Goal: Information Seeking & Learning: Compare options

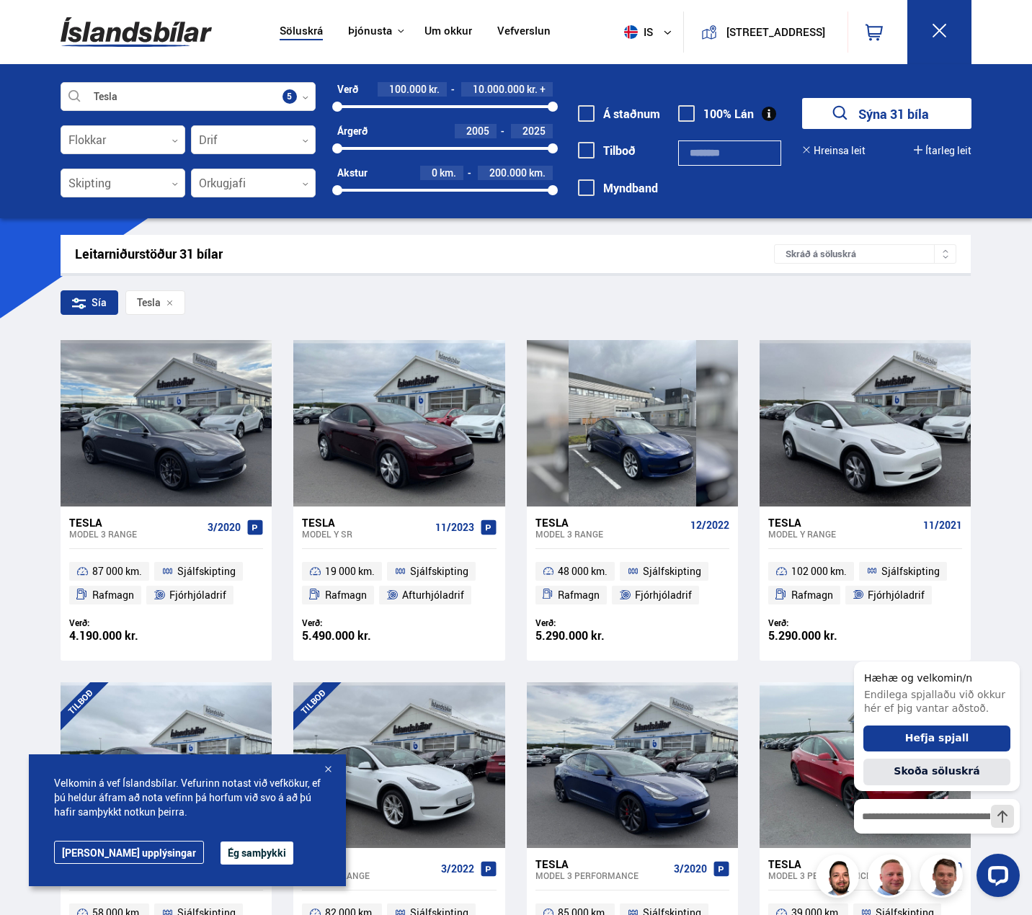
click at [221, 855] on button "Ég samþykki" at bounding box center [257, 853] width 73 height 23
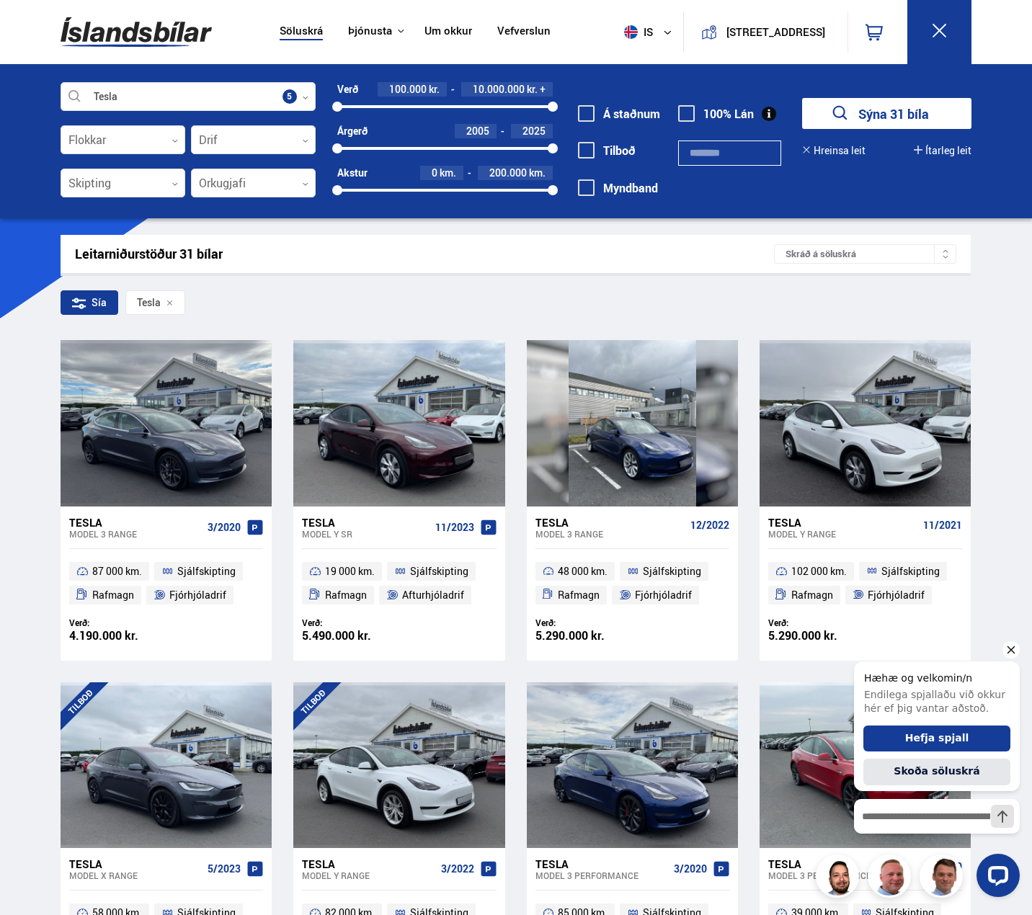
click at [1013, 651] on icon "Hide greeting" at bounding box center [1012, 650] width 8 height 8
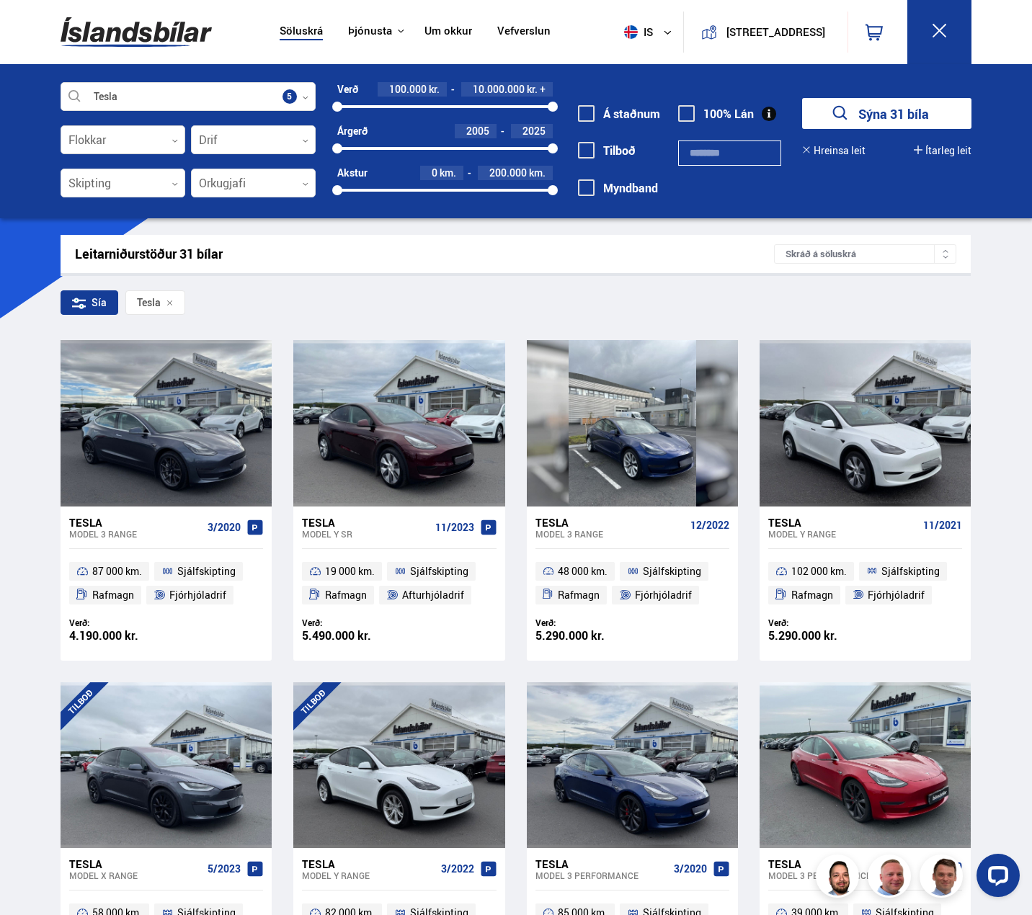
click at [144, 145] on div at bounding box center [123, 140] width 125 height 29
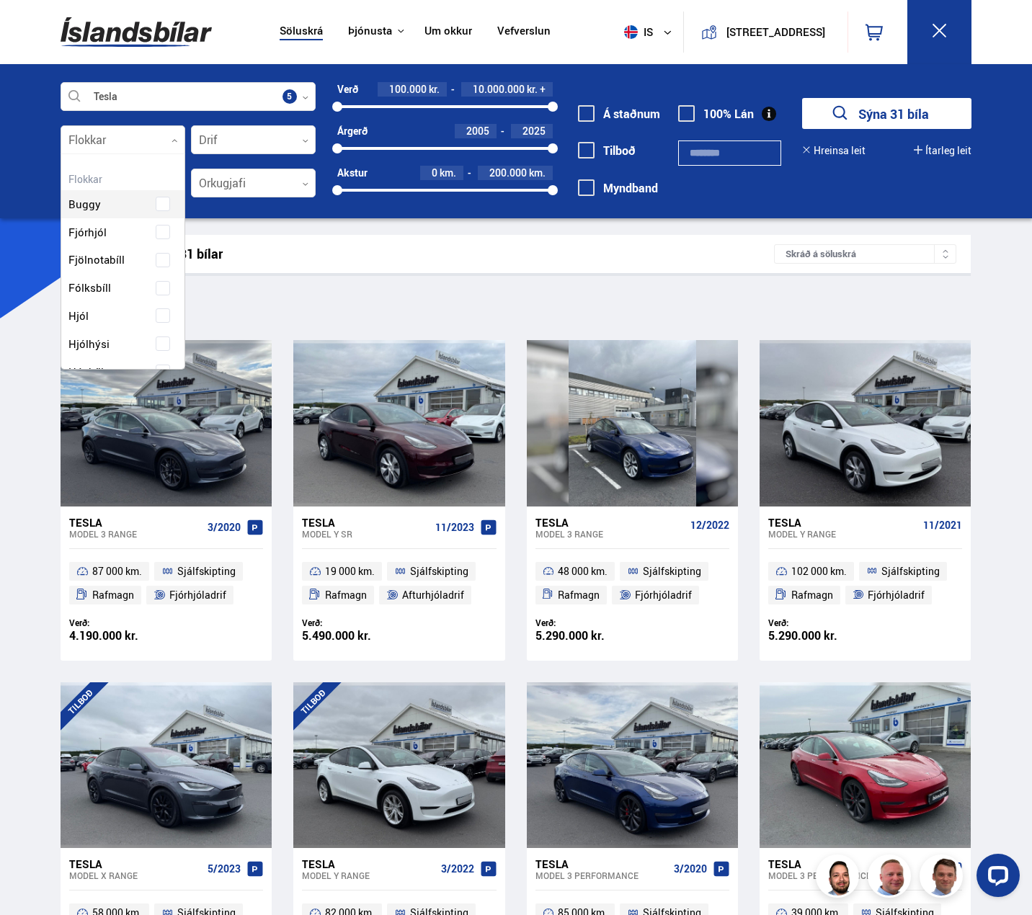
scroll to position [215, 120]
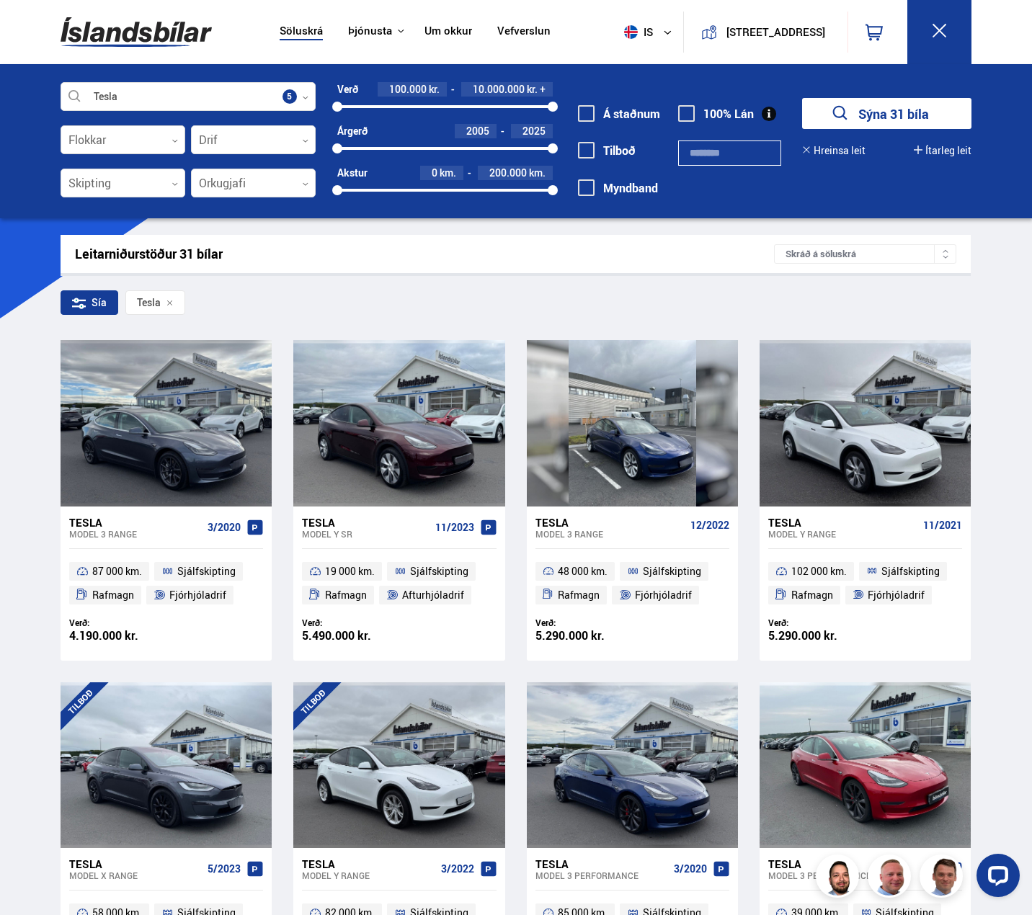
click at [144, 145] on div at bounding box center [123, 140] width 125 height 29
click at [202, 95] on div at bounding box center [188, 97] width 255 height 29
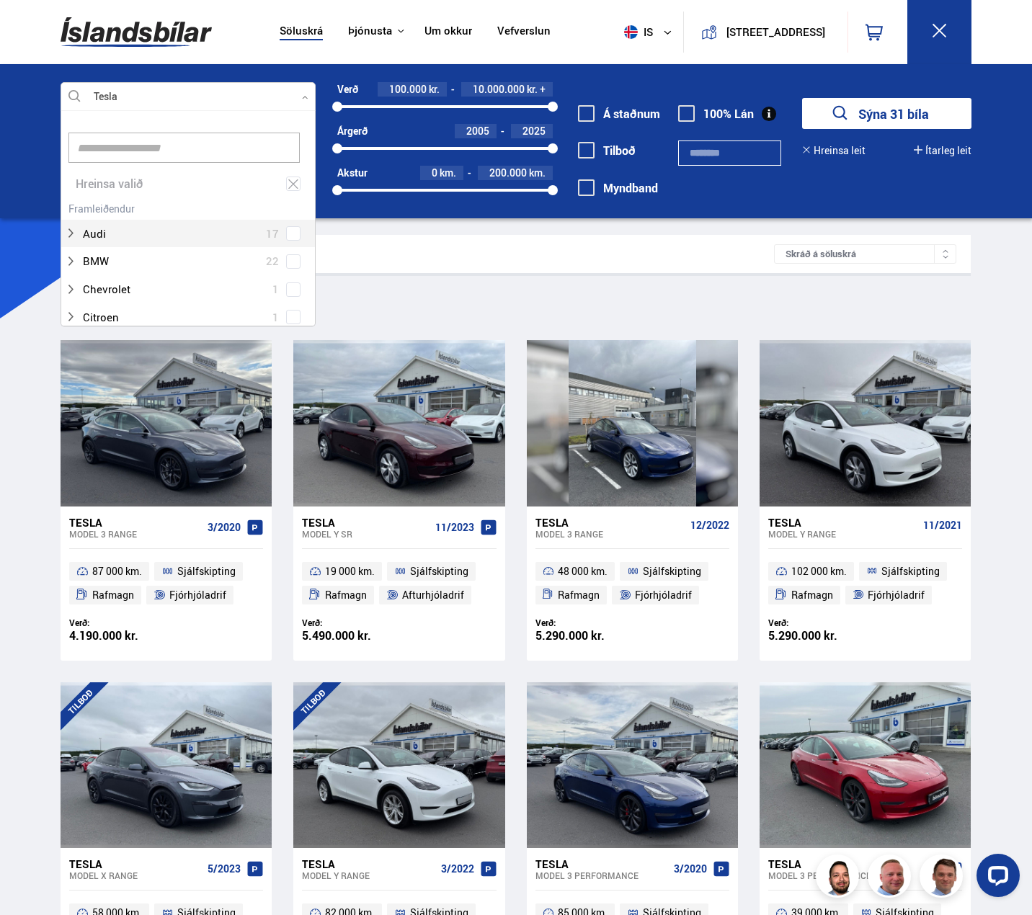
scroll to position [215, 250]
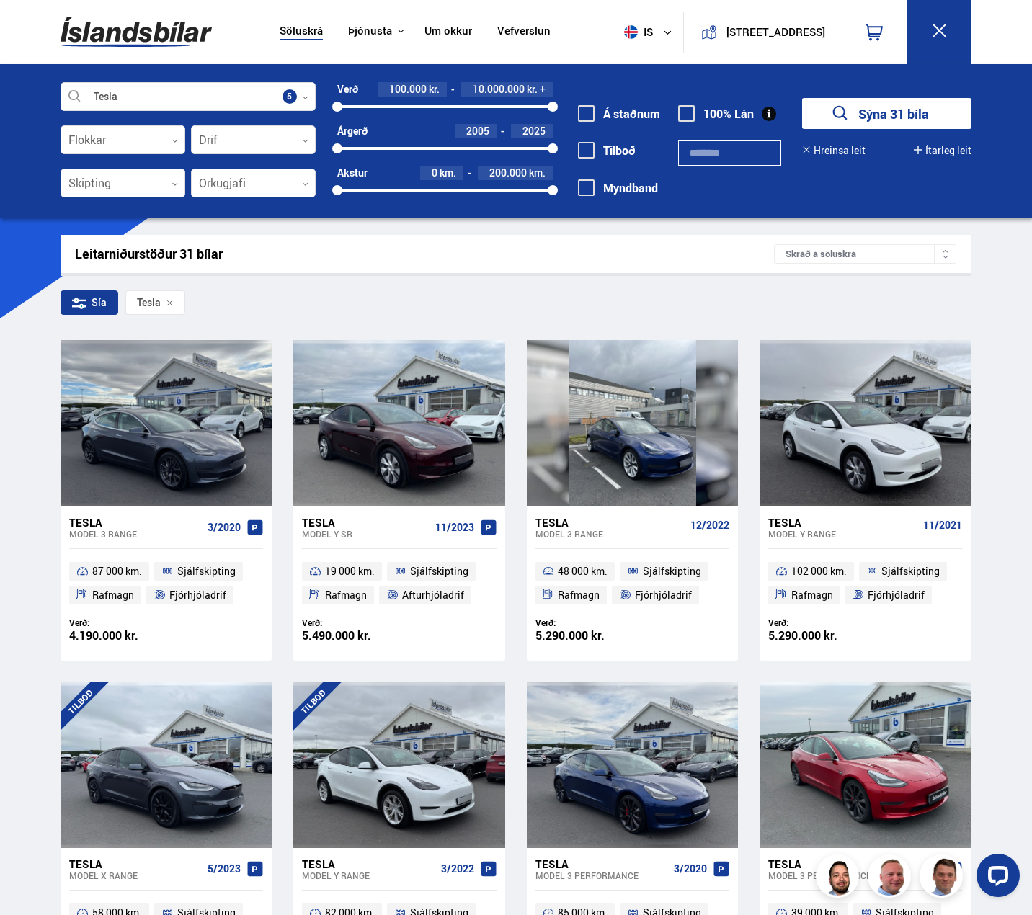
drag, startPoint x: 547, startPoint y: 186, endPoint x: 406, endPoint y: 192, distance: 141.4
click at [406, 192] on div "63608" at bounding box center [406, 190] width 10 height 10
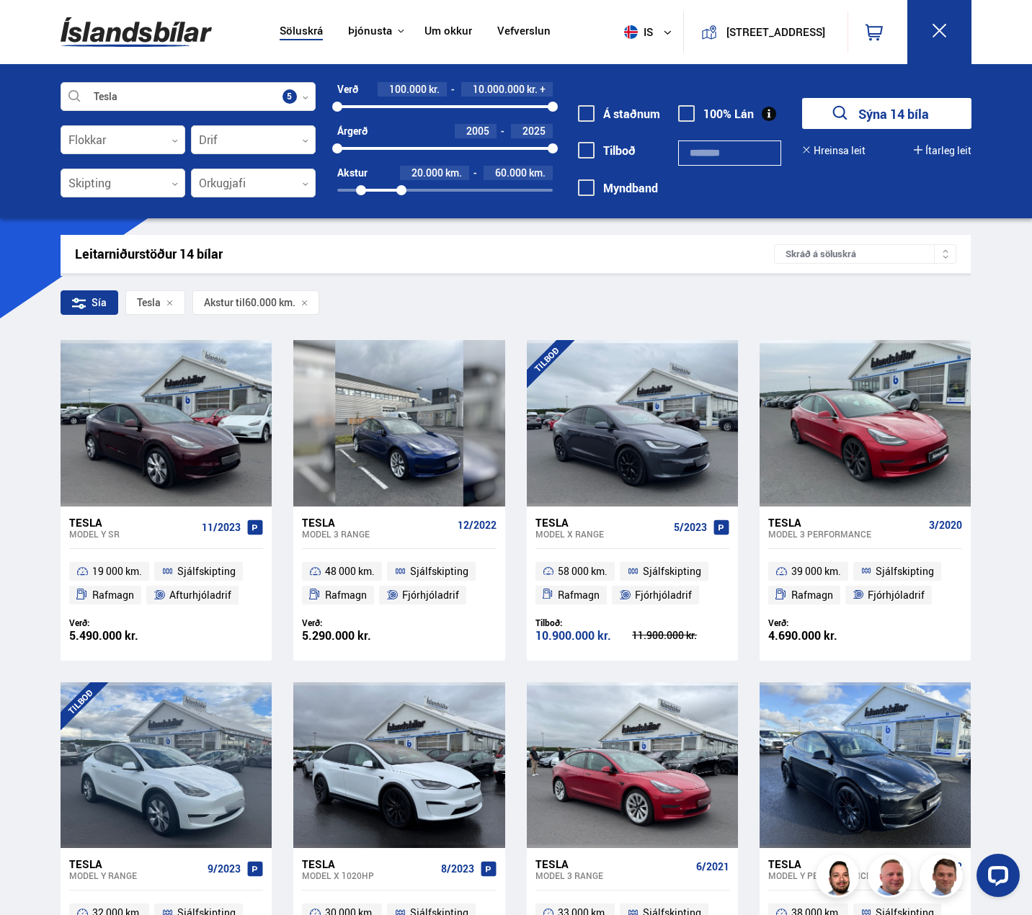
drag, startPoint x: 337, startPoint y: 187, endPoint x: 361, endPoint y: 189, distance: 23.8
click at [361, 189] on div at bounding box center [361, 190] width 10 height 10
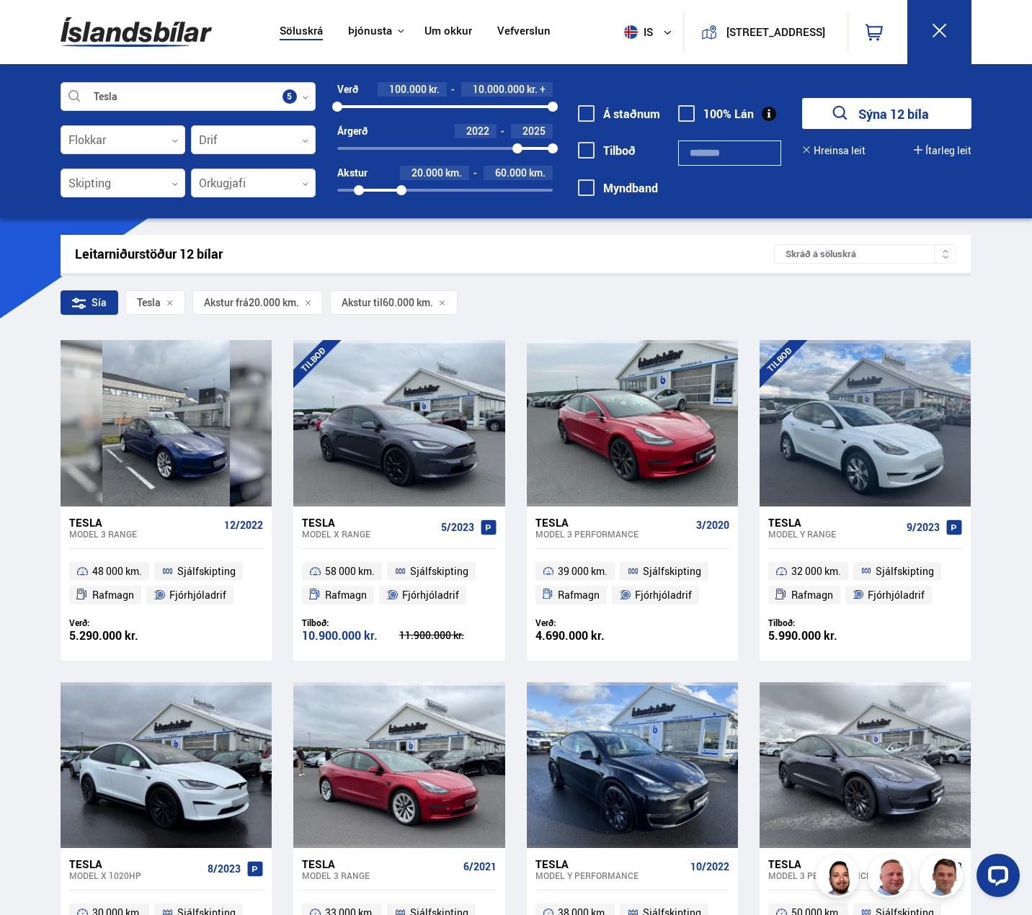
drag, startPoint x: 337, startPoint y: 150, endPoint x: 517, endPoint y: 151, distance: 180.2
click at [517, 151] on div at bounding box center [517, 148] width 10 height 10
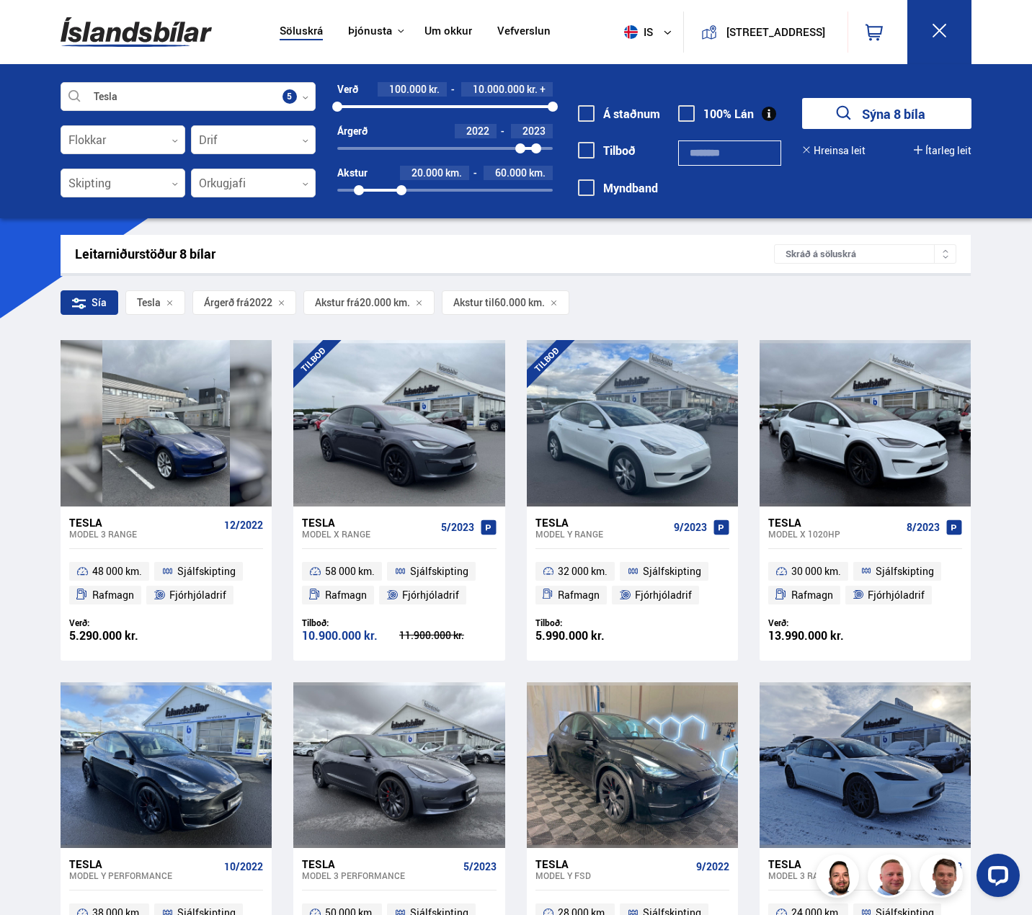
drag, startPoint x: 554, startPoint y: 149, endPoint x: 536, endPoint y: 148, distance: 17.3
click at [536, 148] on div at bounding box center [536, 148] width 10 height 10
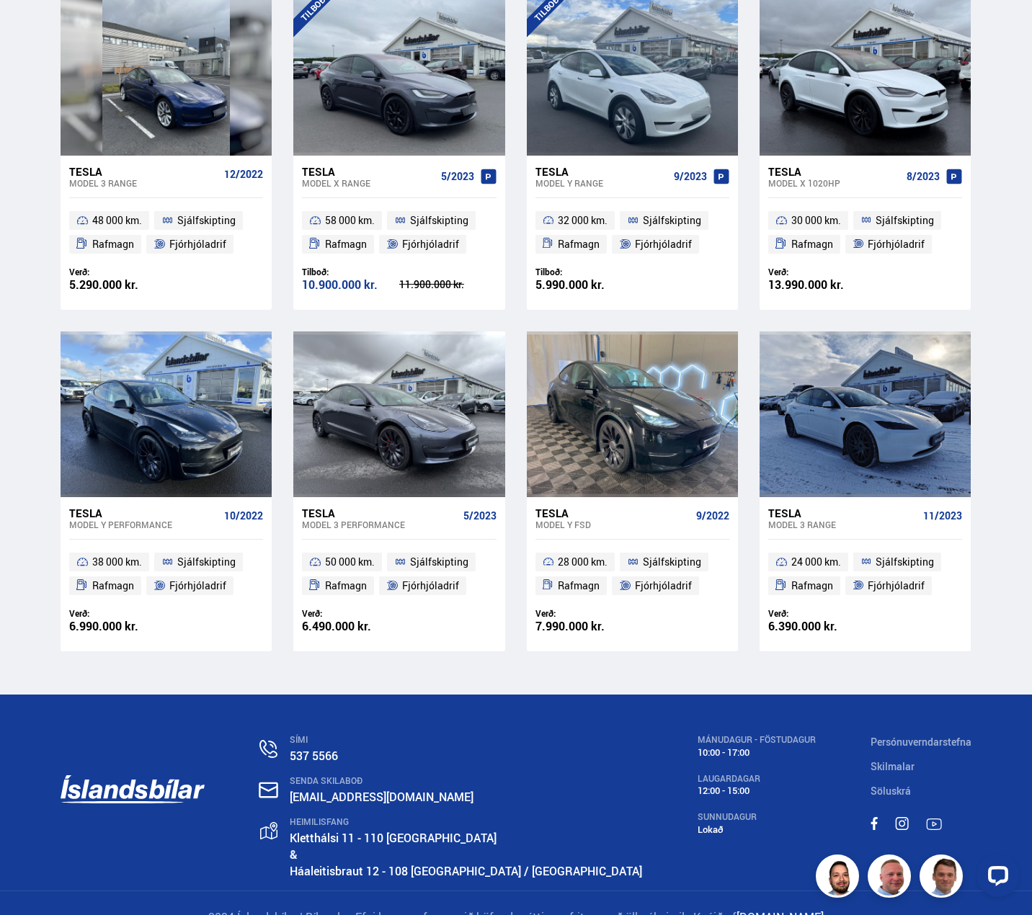
scroll to position [380, 0]
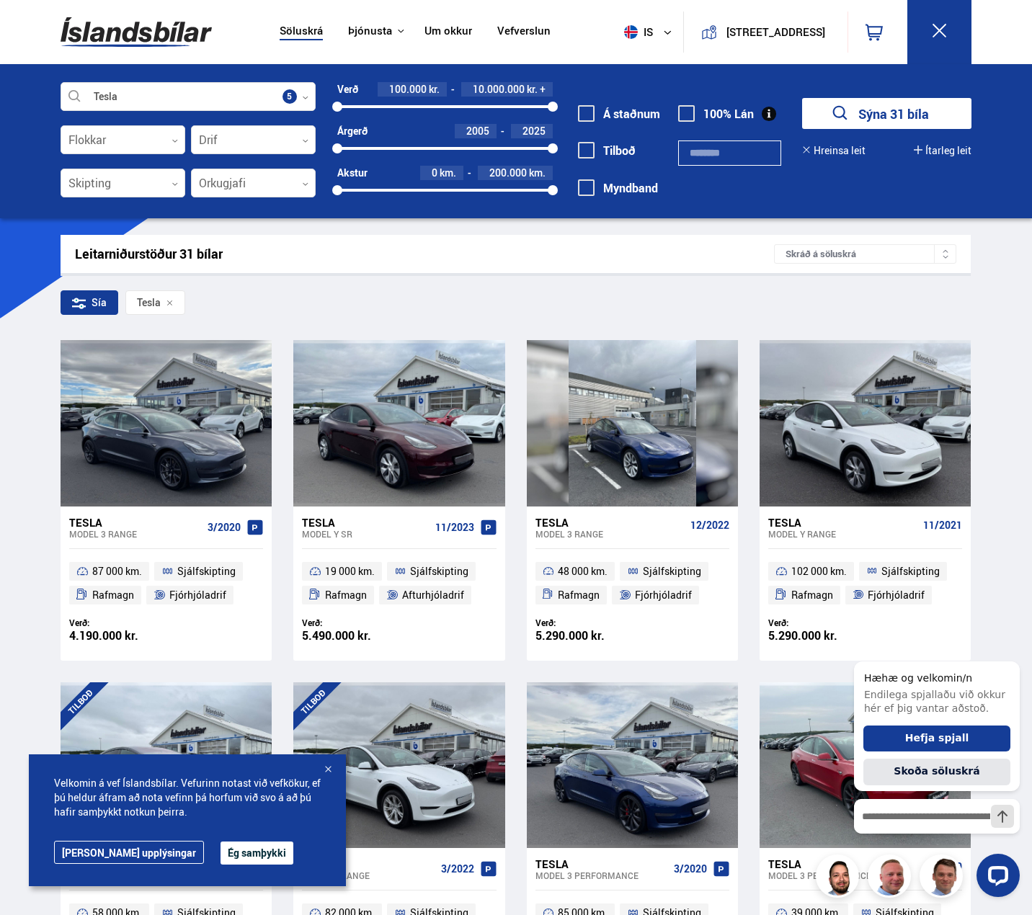
scroll to position [192, 0]
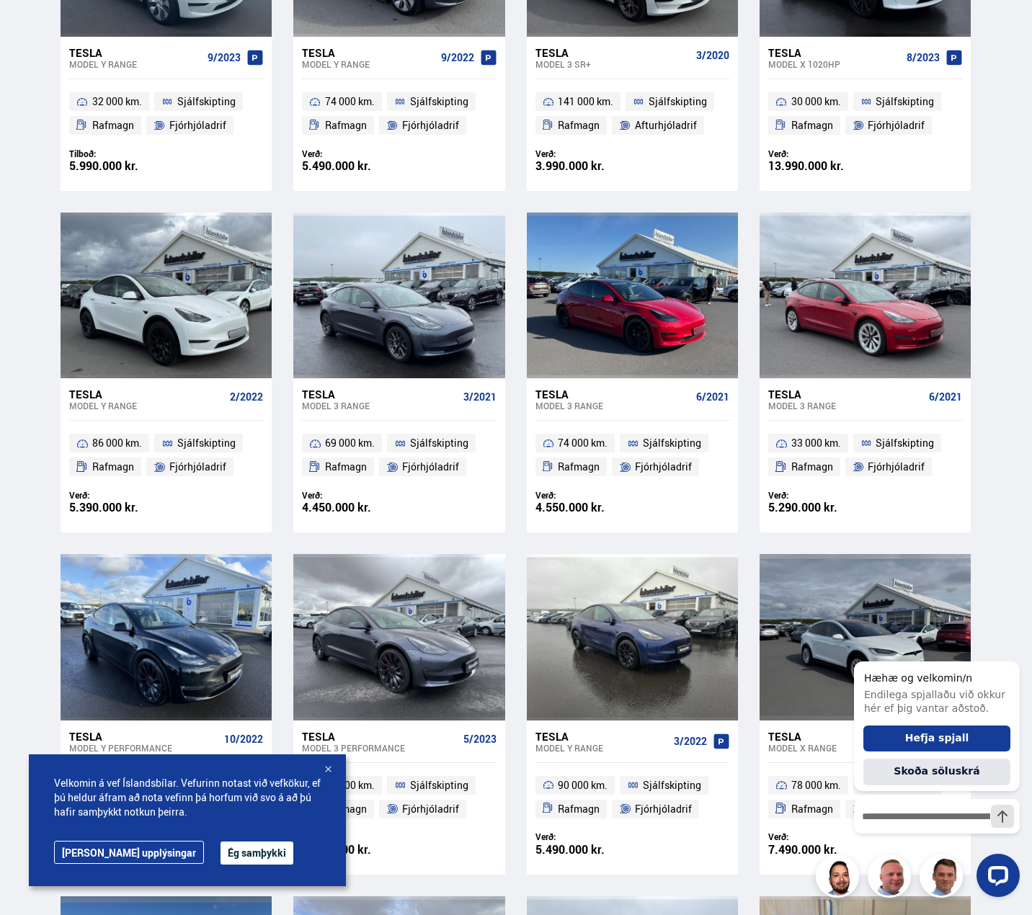
scroll to position [1800, 0]
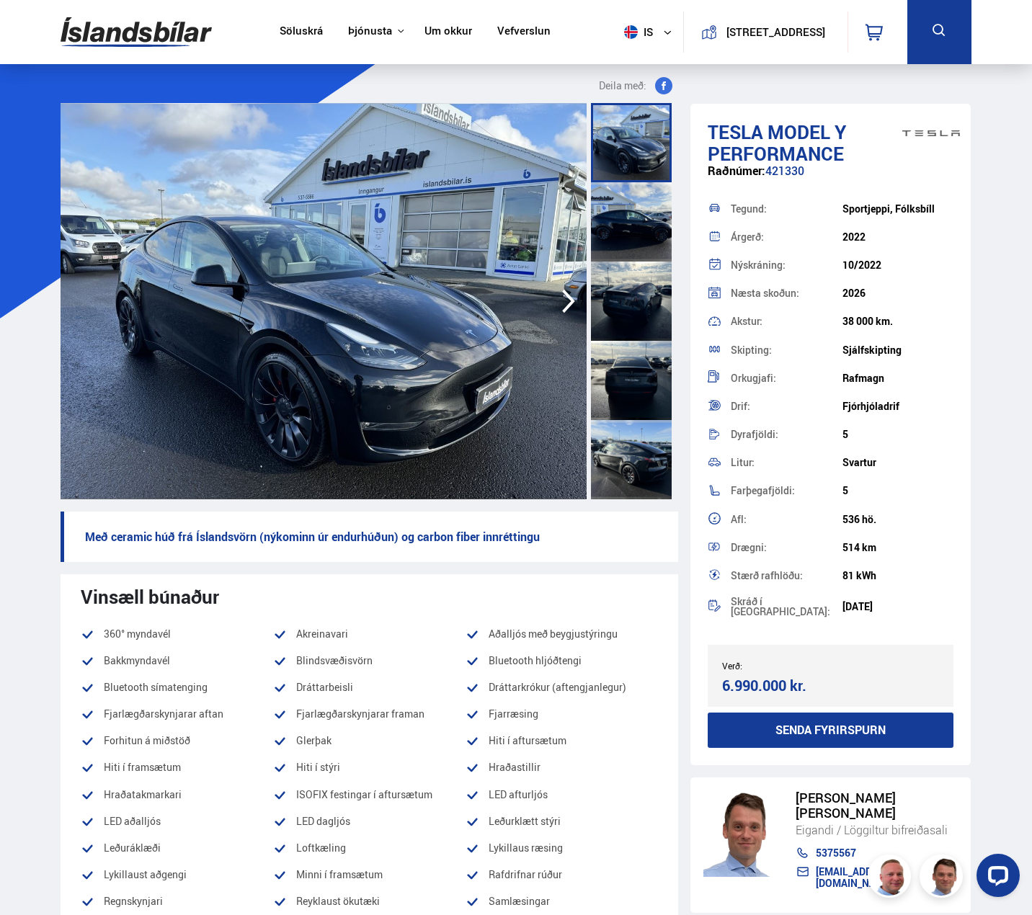
click at [627, 224] on div at bounding box center [631, 221] width 81 height 79
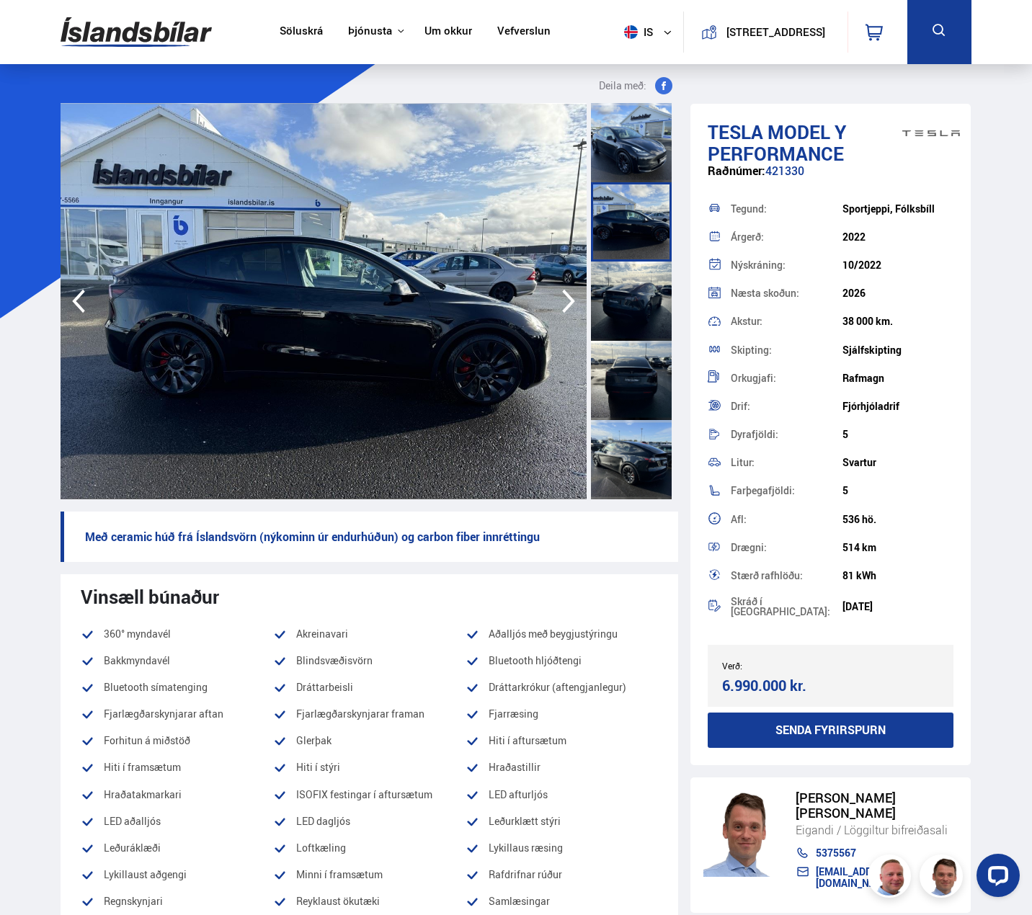
click at [628, 342] on div at bounding box center [631, 380] width 81 height 79
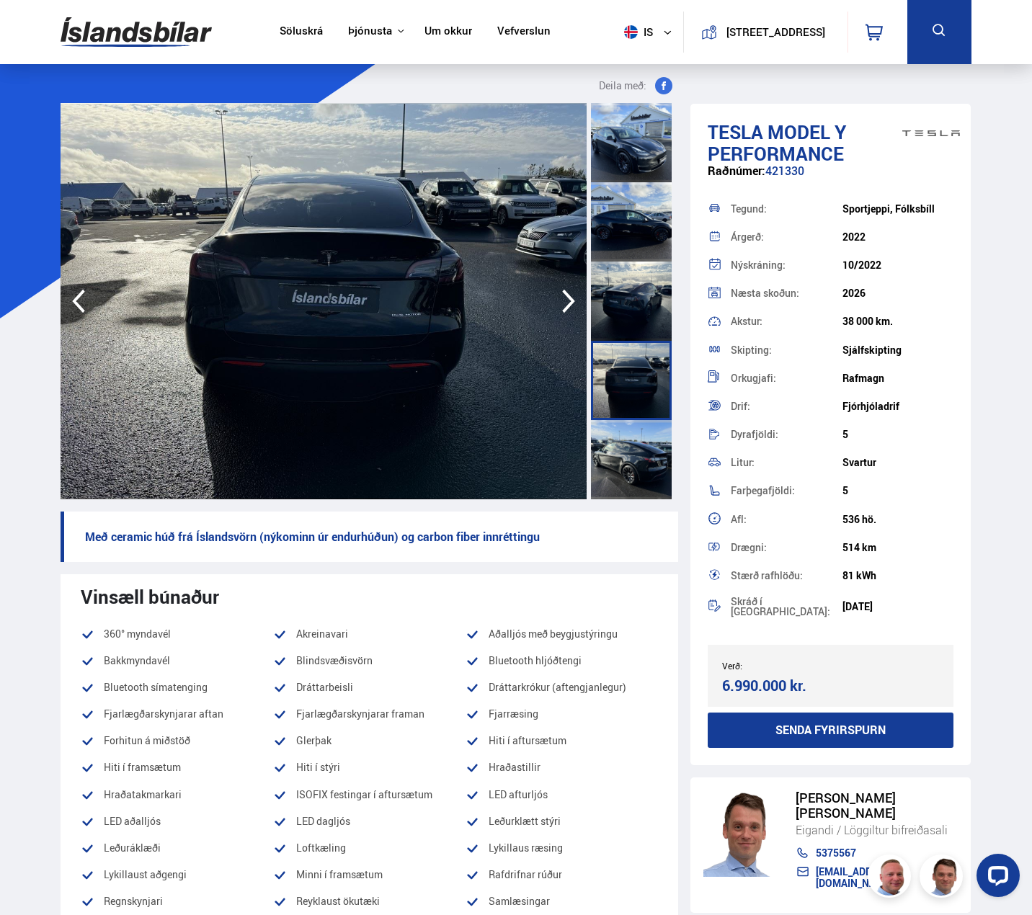
drag, startPoint x: 637, startPoint y: 424, endPoint x: 636, endPoint y: 432, distance: 8.1
click at [636, 430] on div at bounding box center [631, 459] width 81 height 79
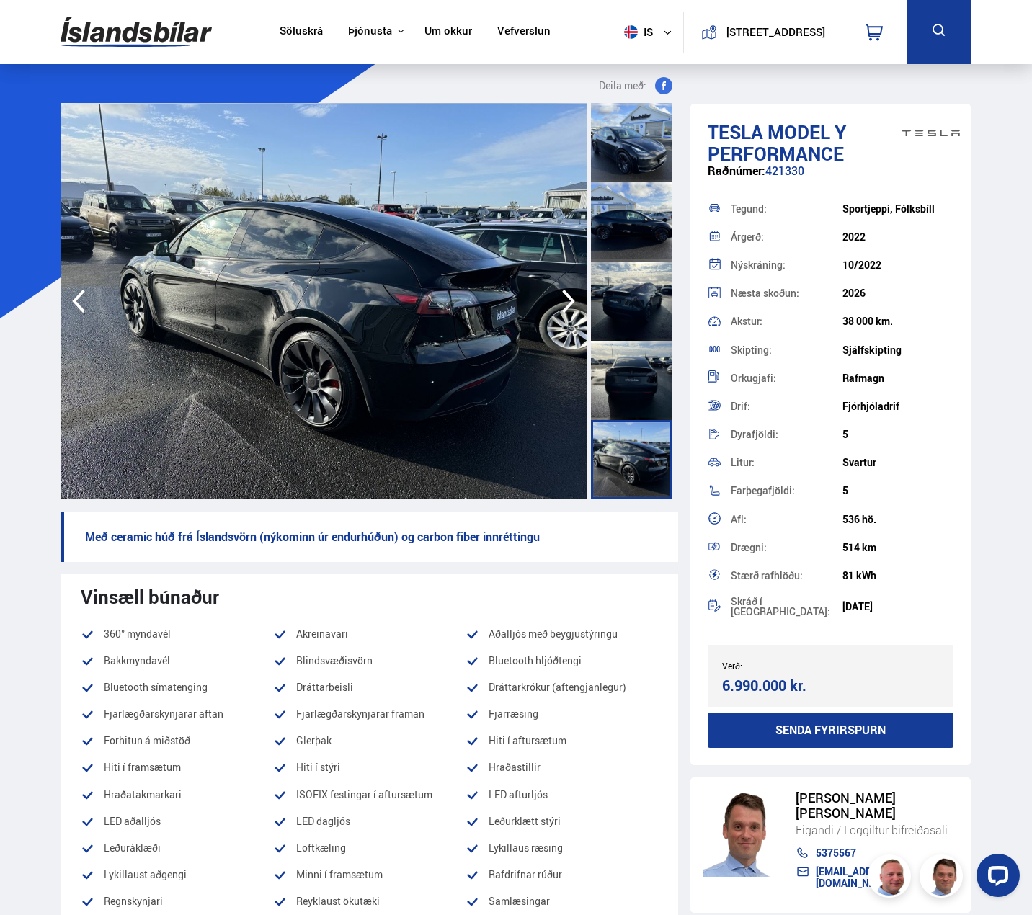
scroll to position [192, 0]
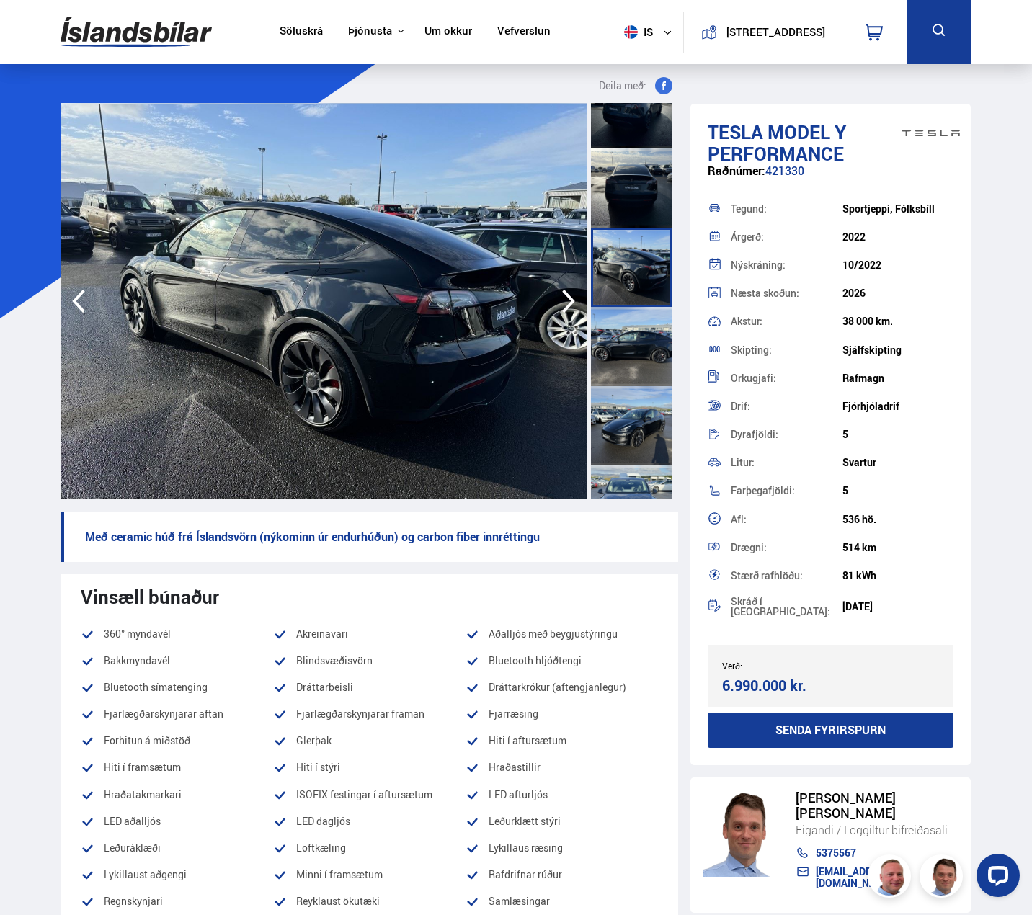
click at [639, 308] on div at bounding box center [631, 346] width 81 height 79
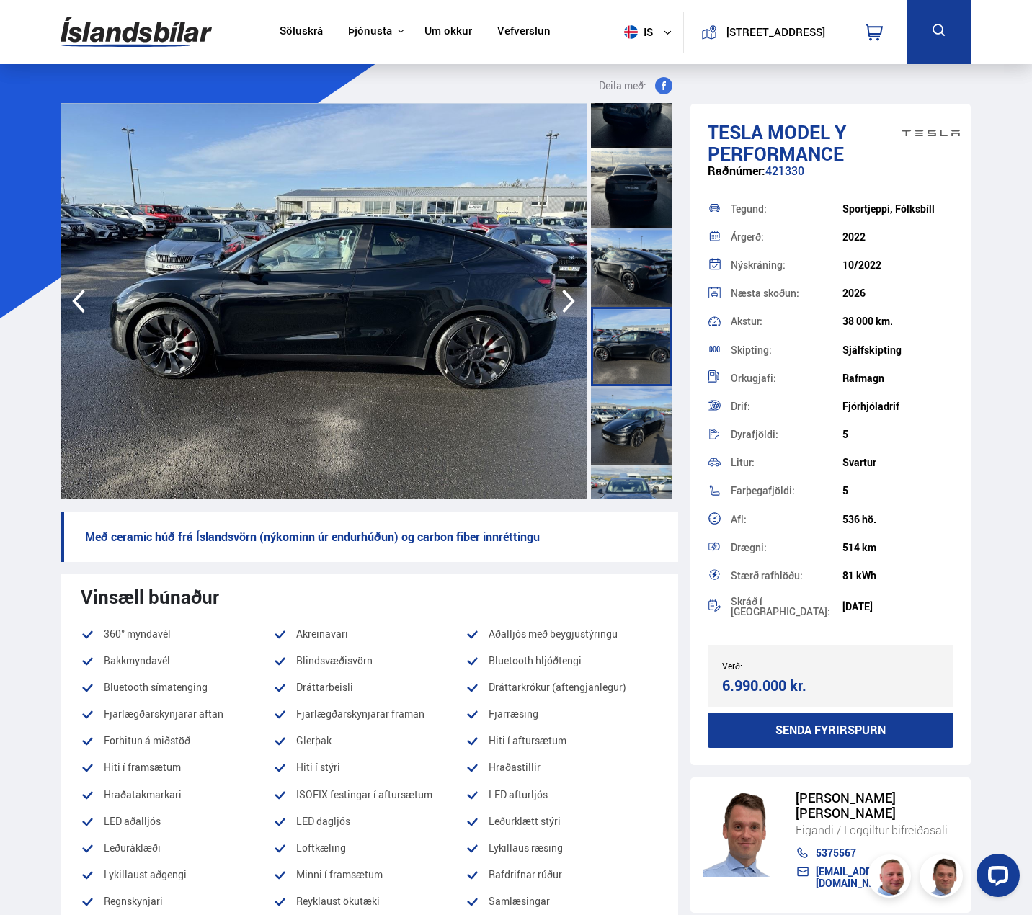
click at [637, 376] on div at bounding box center [631, 346] width 81 height 79
click at [636, 406] on div at bounding box center [631, 425] width 81 height 79
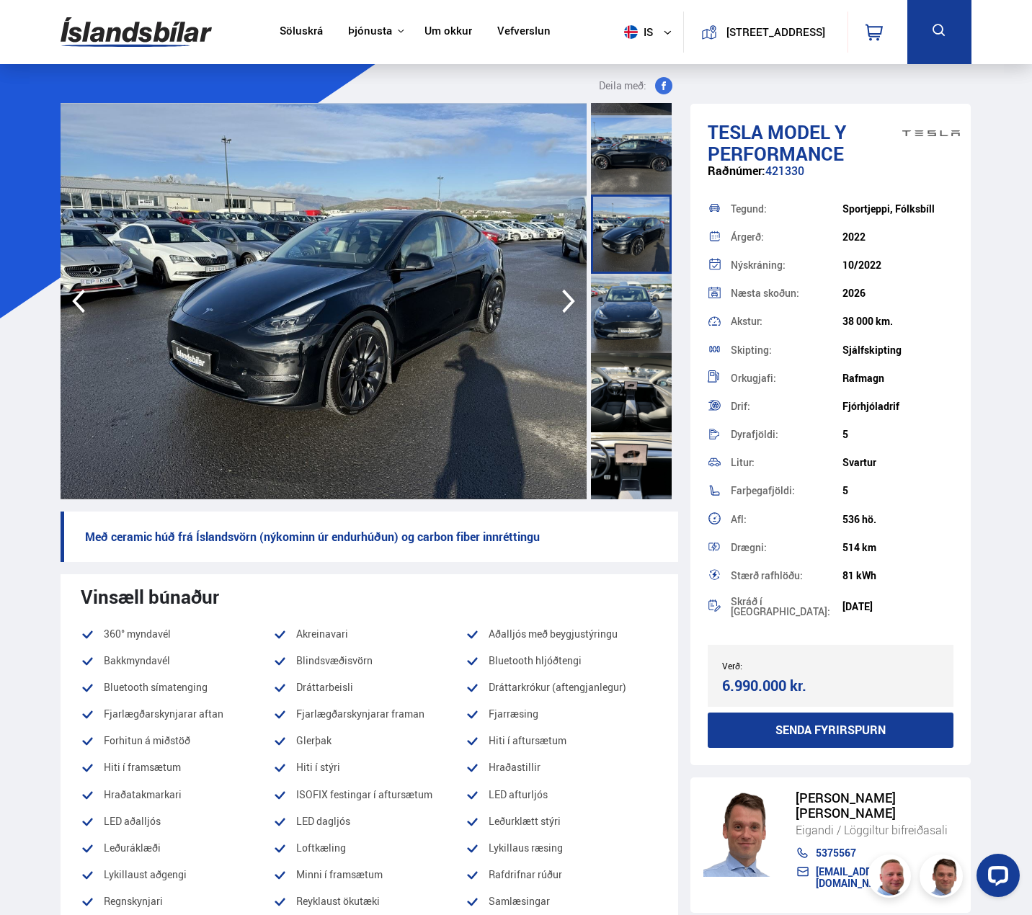
click at [636, 316] on div at bounding box center [631, 313] width 81 height 79
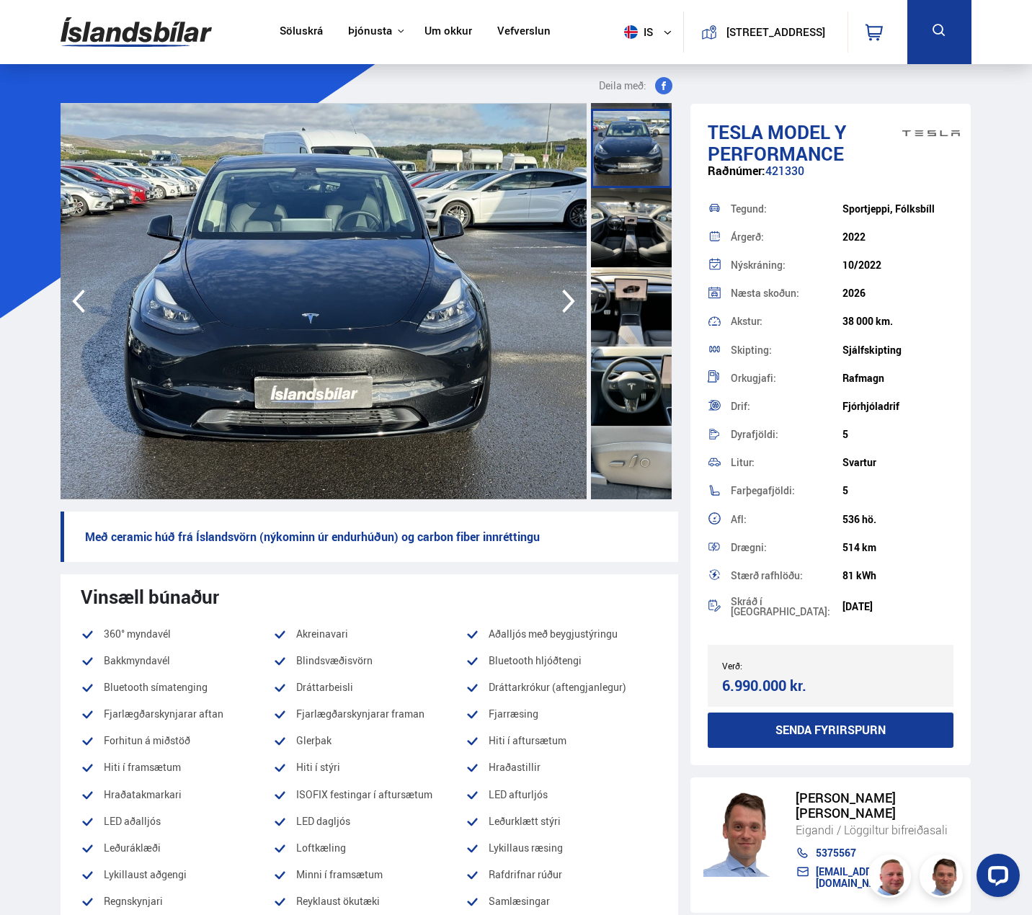
scroll to position [577, 0]
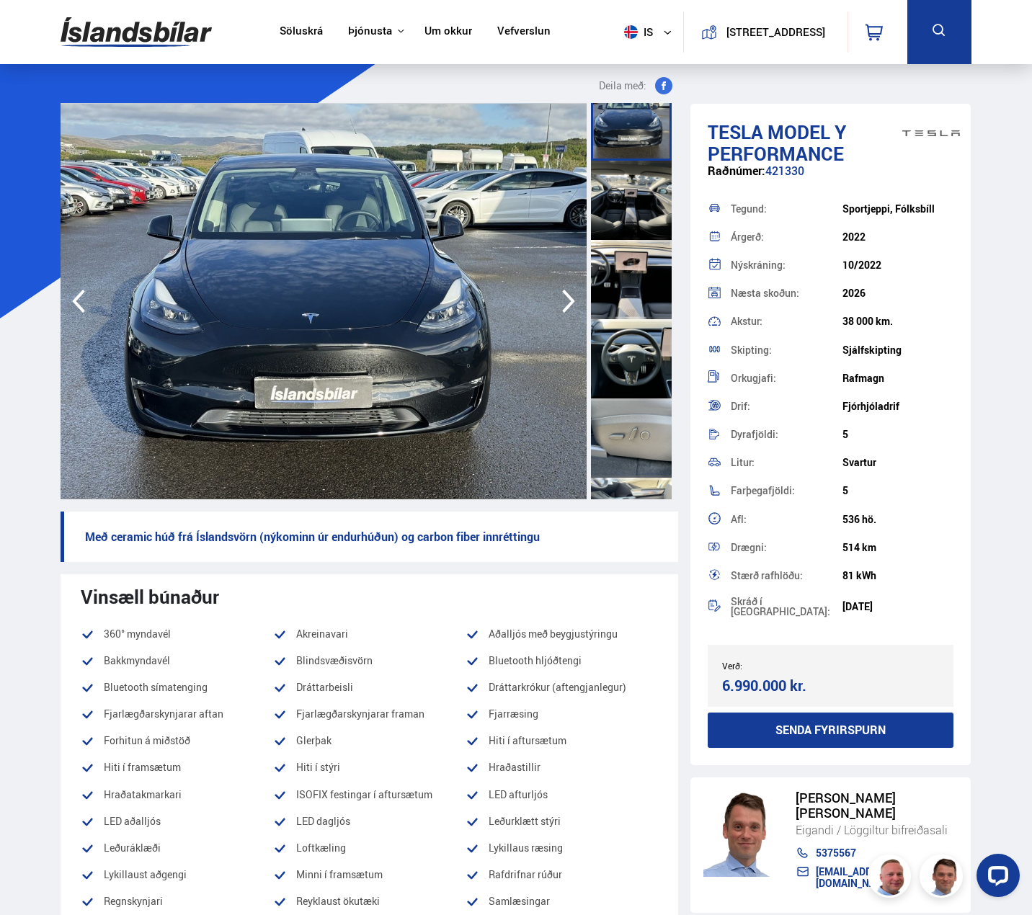
click at [635, 187] on div at bounding box center [631, 200] width 81 height 79
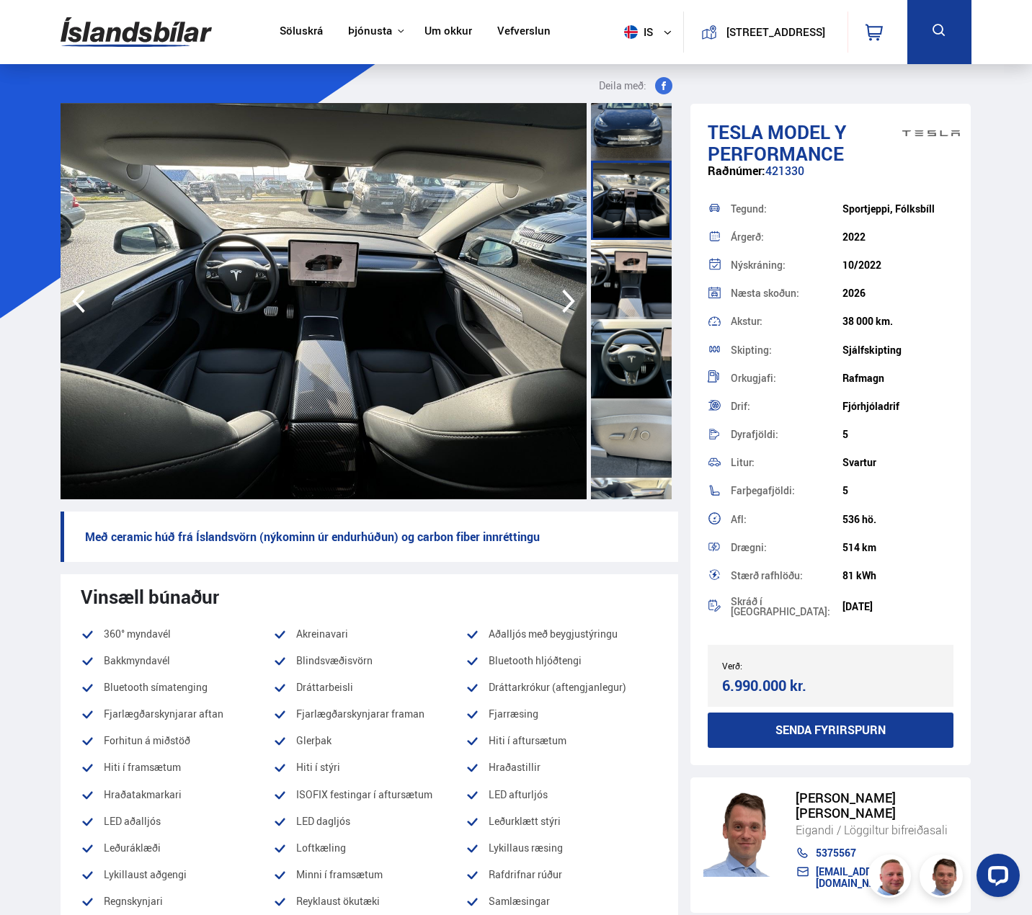
click at [631, 276] on div at bounding box center [631, 279] width 81 height 79
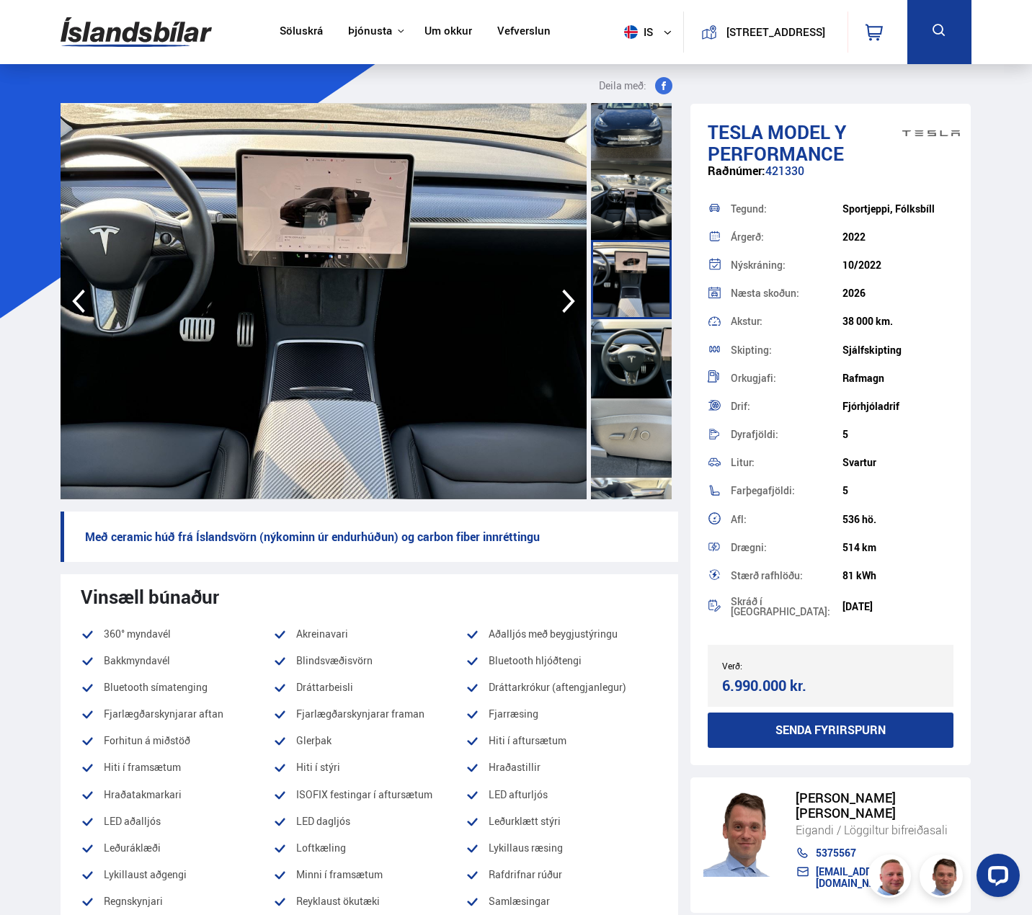
click at [637, 350] on div at bounding box center [631, 358] width 81 height 79
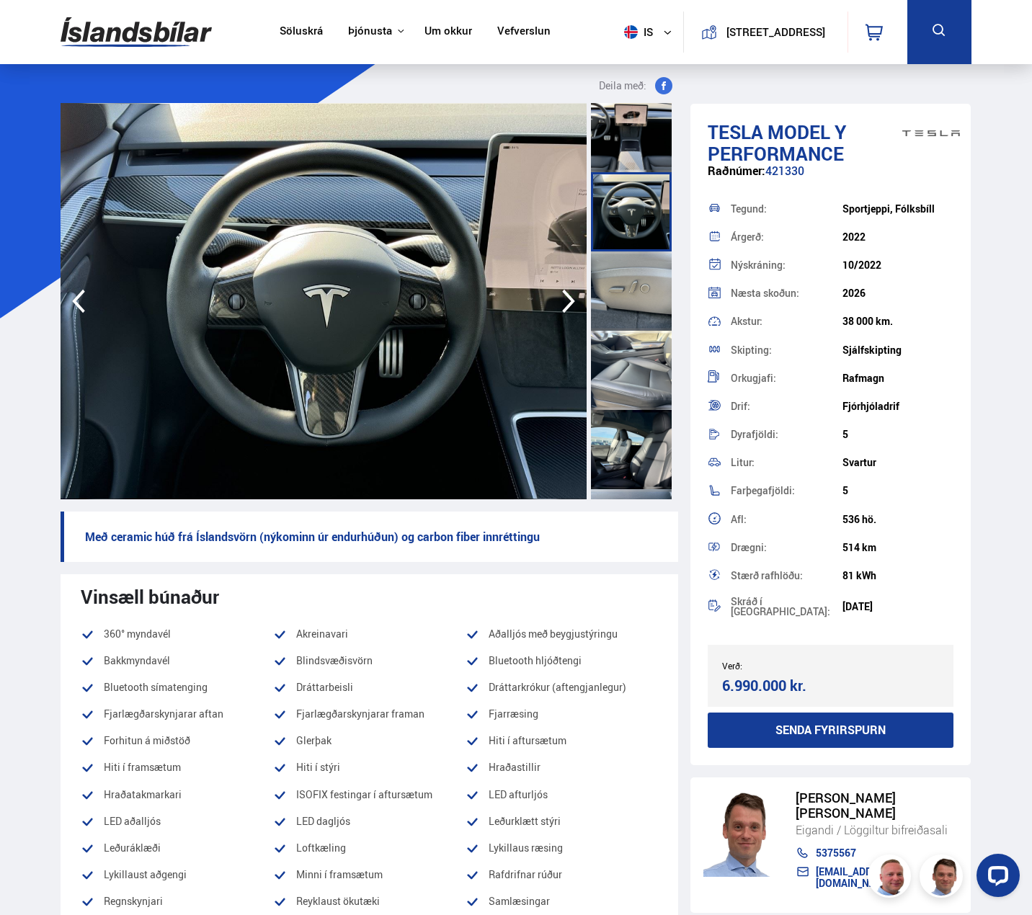
scroll to position [769, 0]
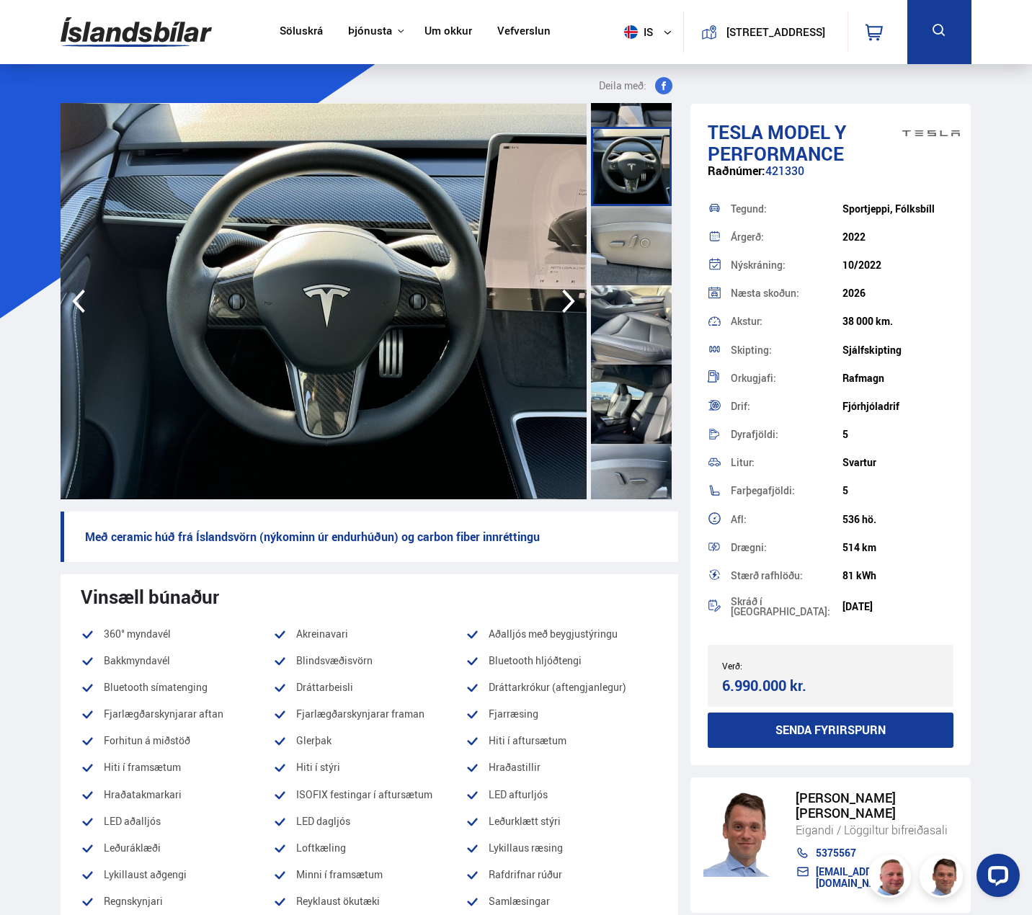
click at [631, 235] on div at bounding box center [631, 245] width 81 height 79
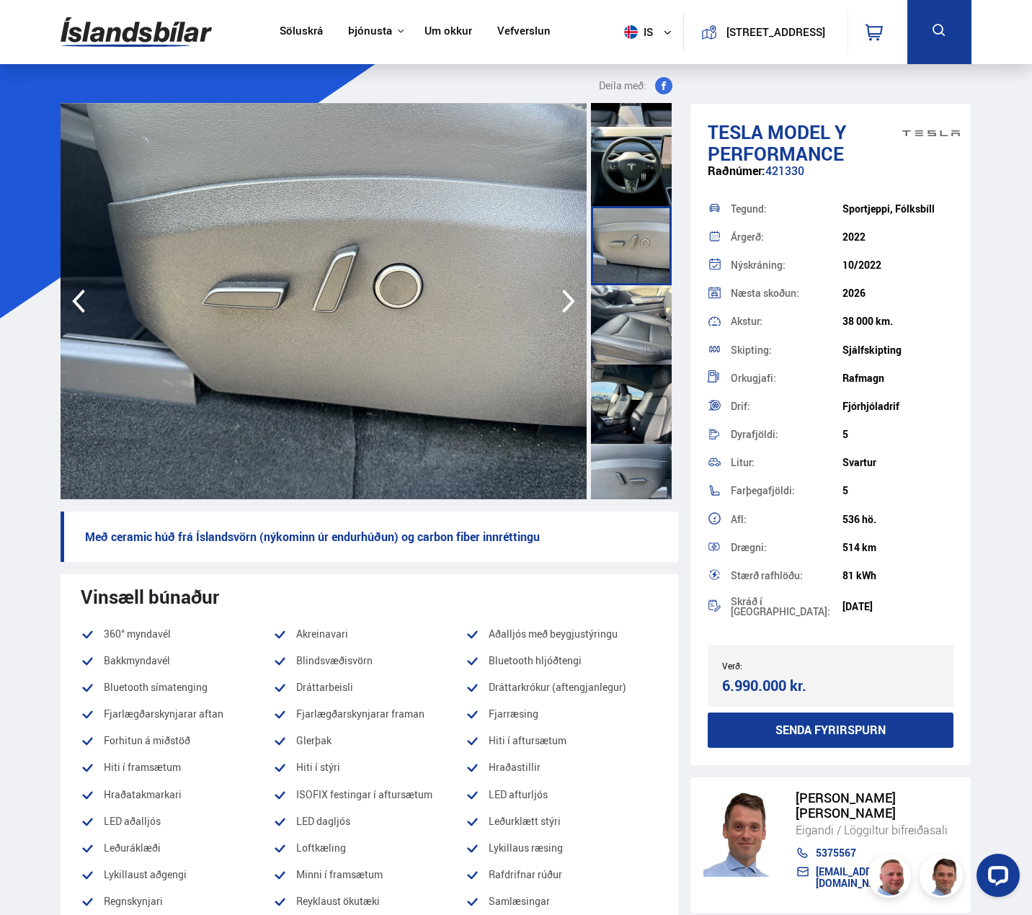
click at [631, 310] on div at bounding box center [631, 324] width 81 height 79
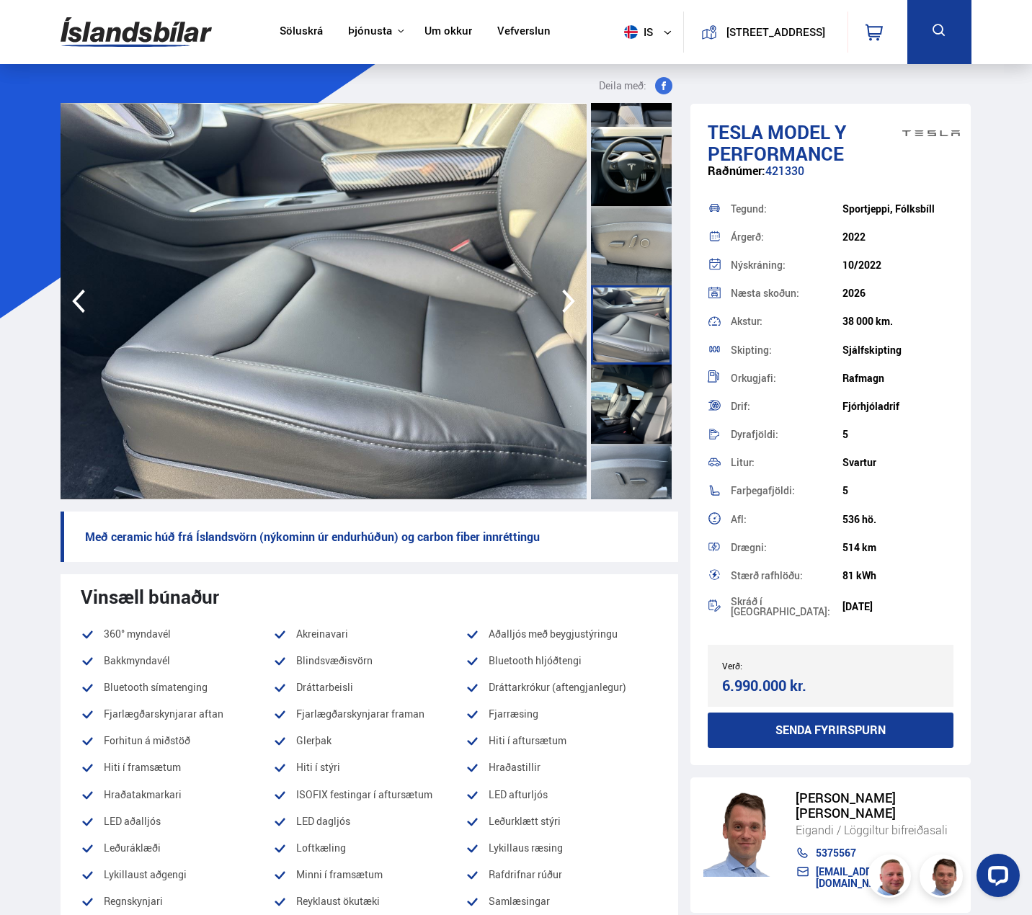
click at [631, 394] on div at bounding box center [631, 404] width 81 height 79
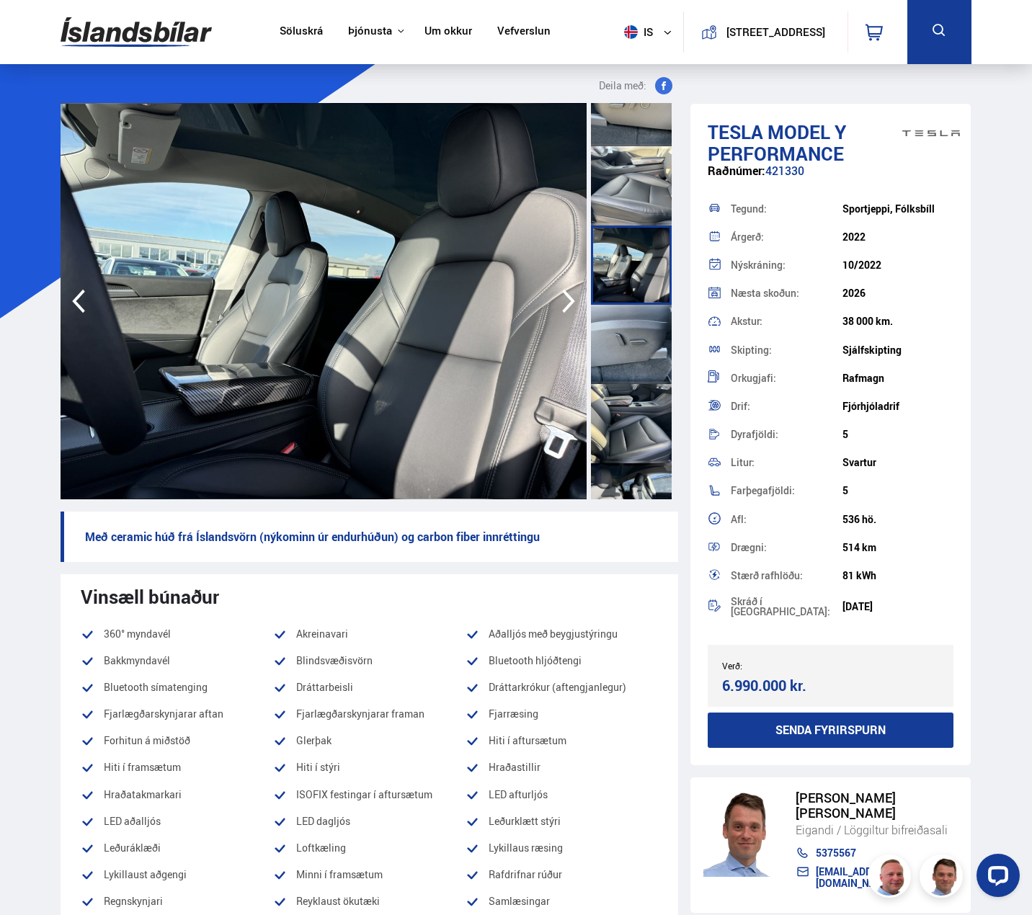
scroll to position [961, 0]
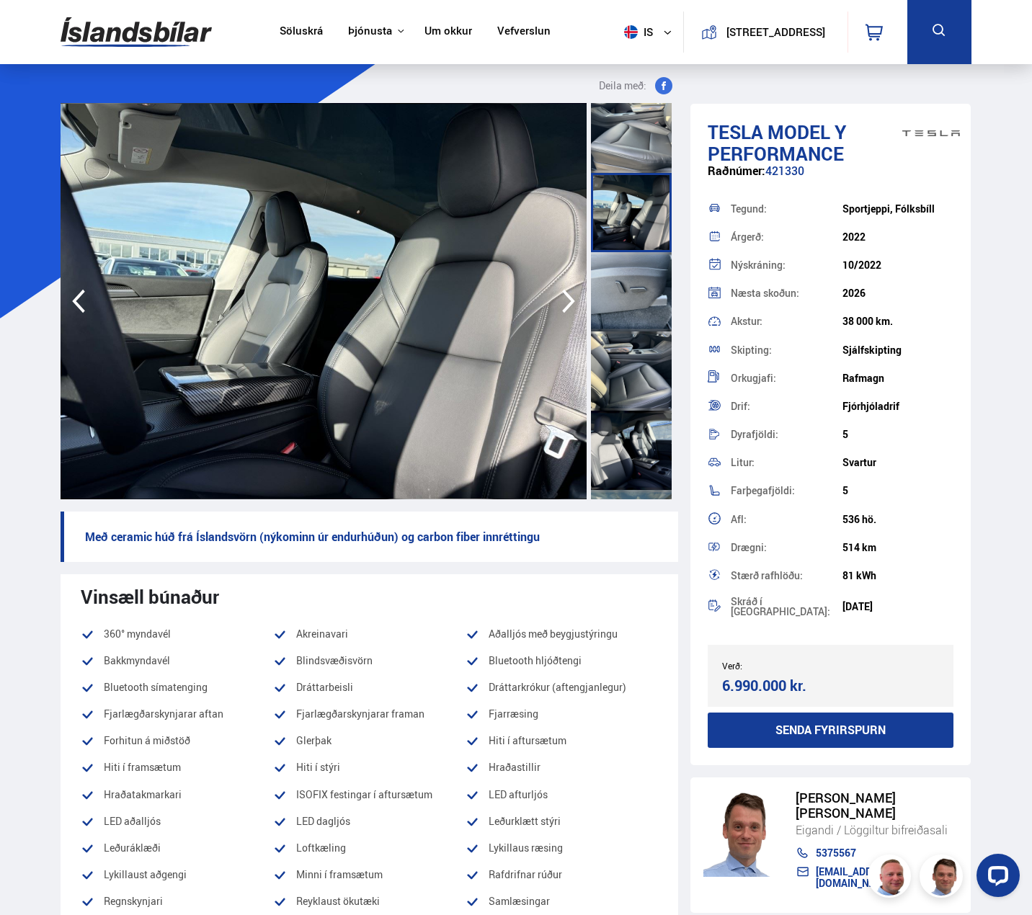
click at [639, 303] on div at bounding box center [631, 291] width 81 height 79
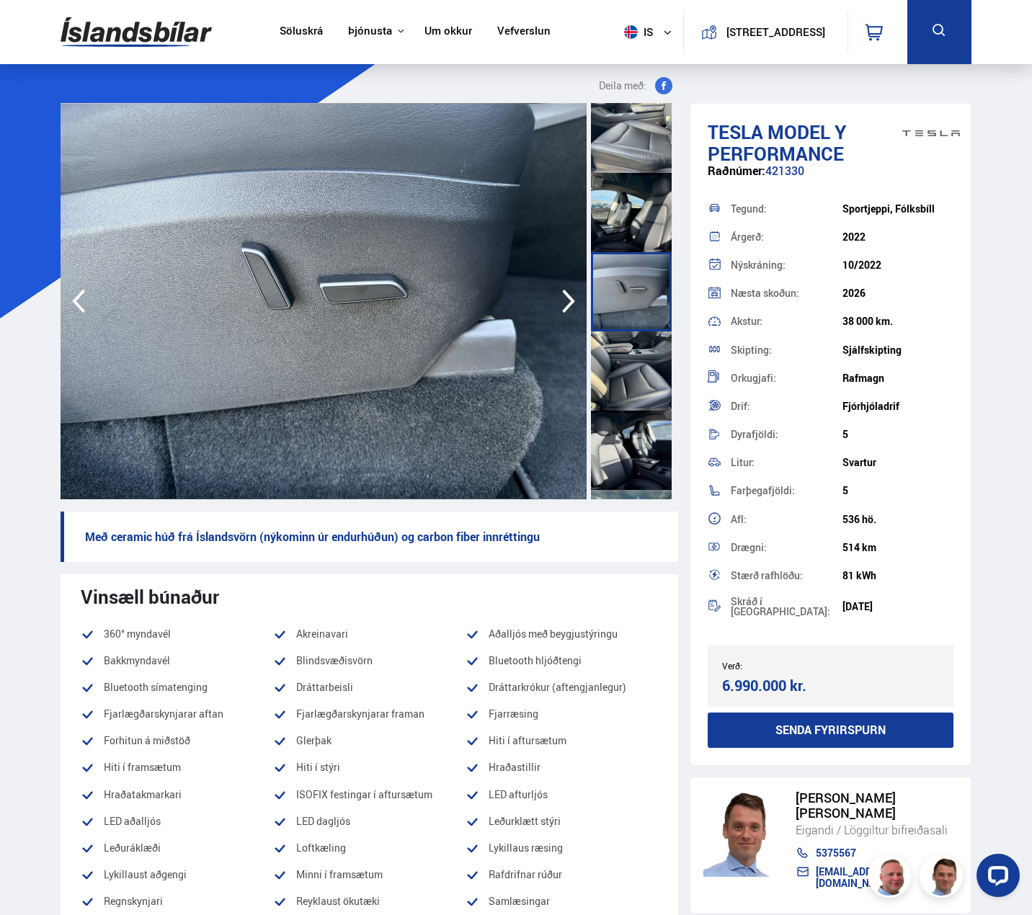
click at [635, 361] on div at bounding box center [631, 371] width 81 height 79
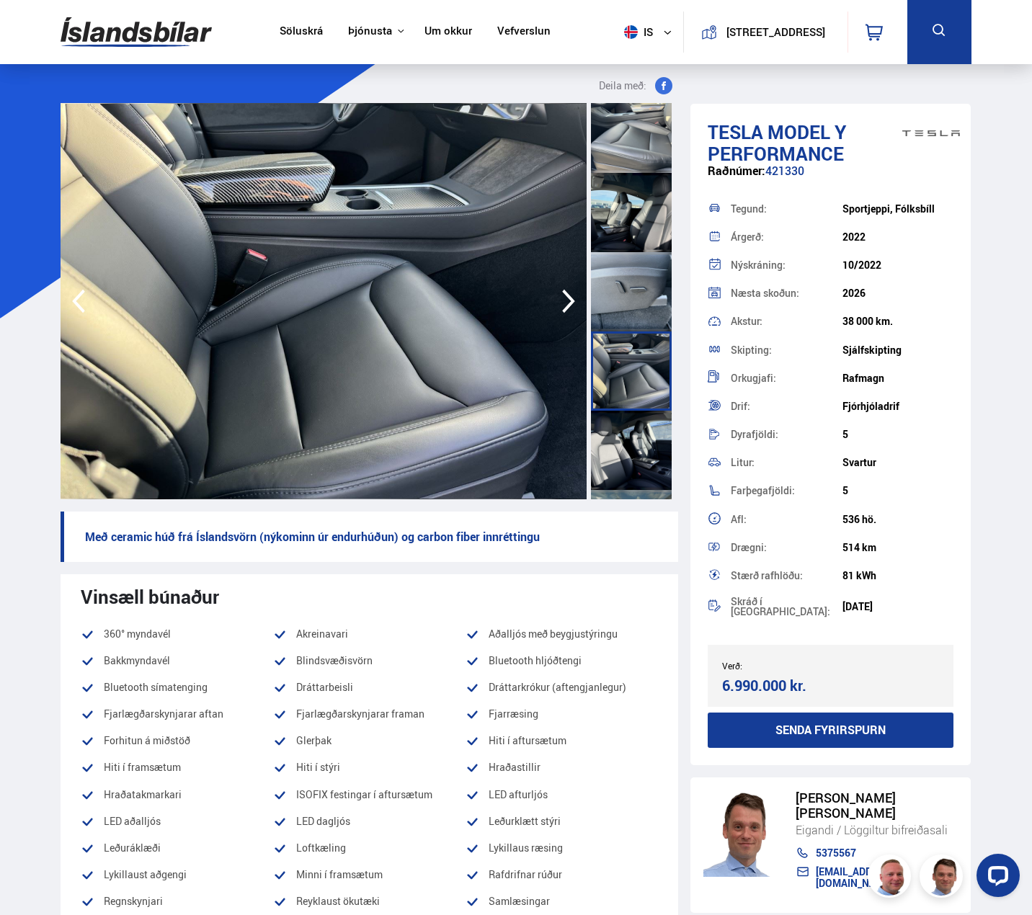
click at [631, 421] on div at bounding box center [631, 450] width 81 height 79
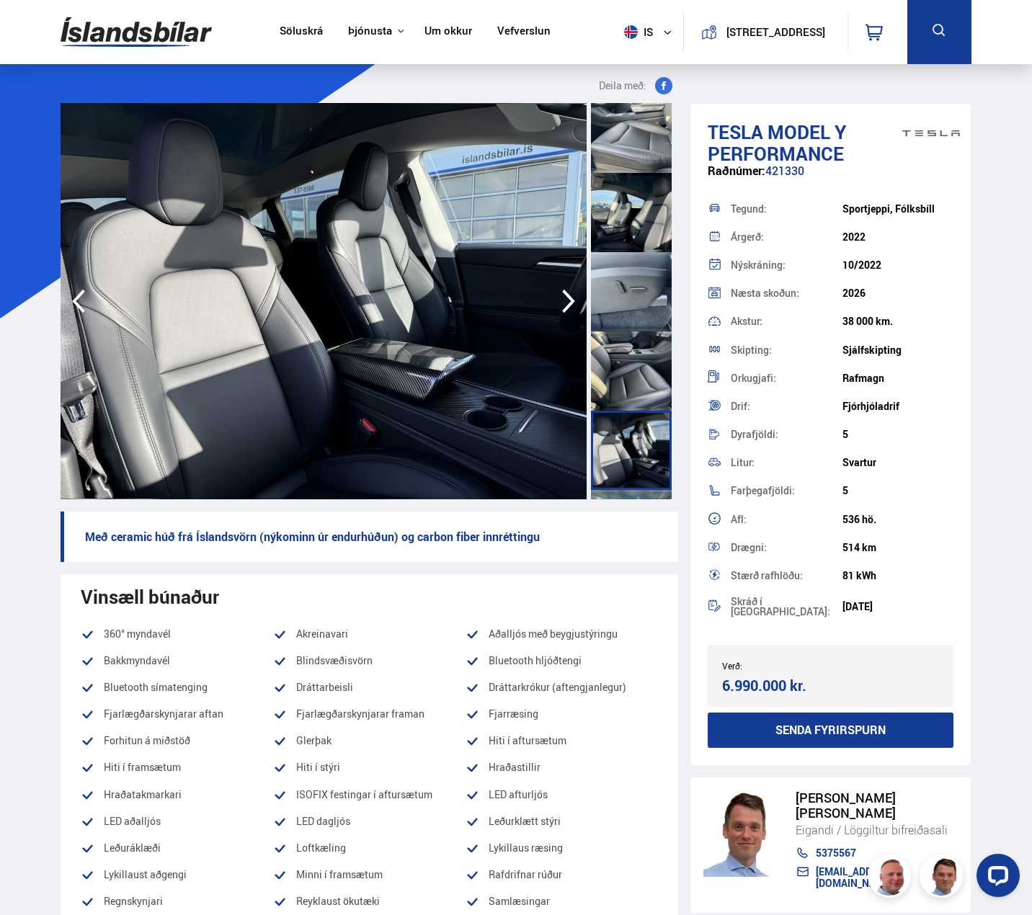
scroll to position [1153, 0]
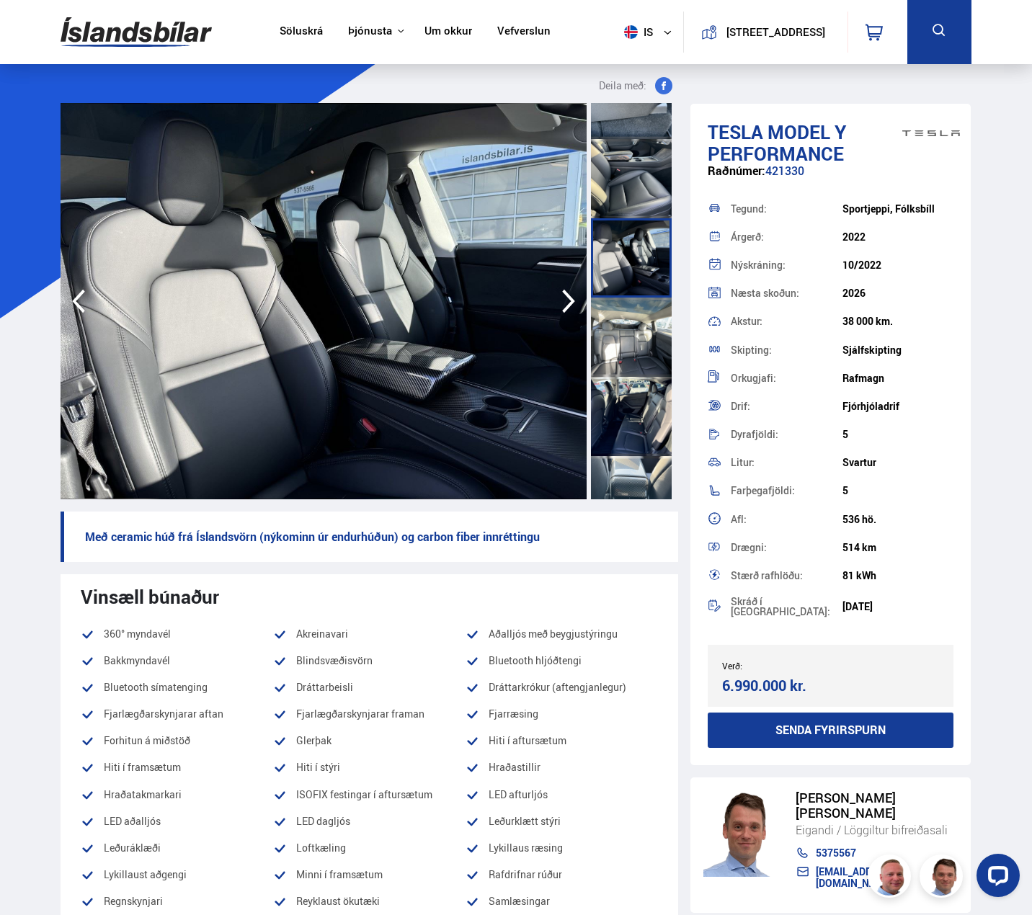
click at [640, 318] on div at bounding box center [631, 337] width 81 height 79
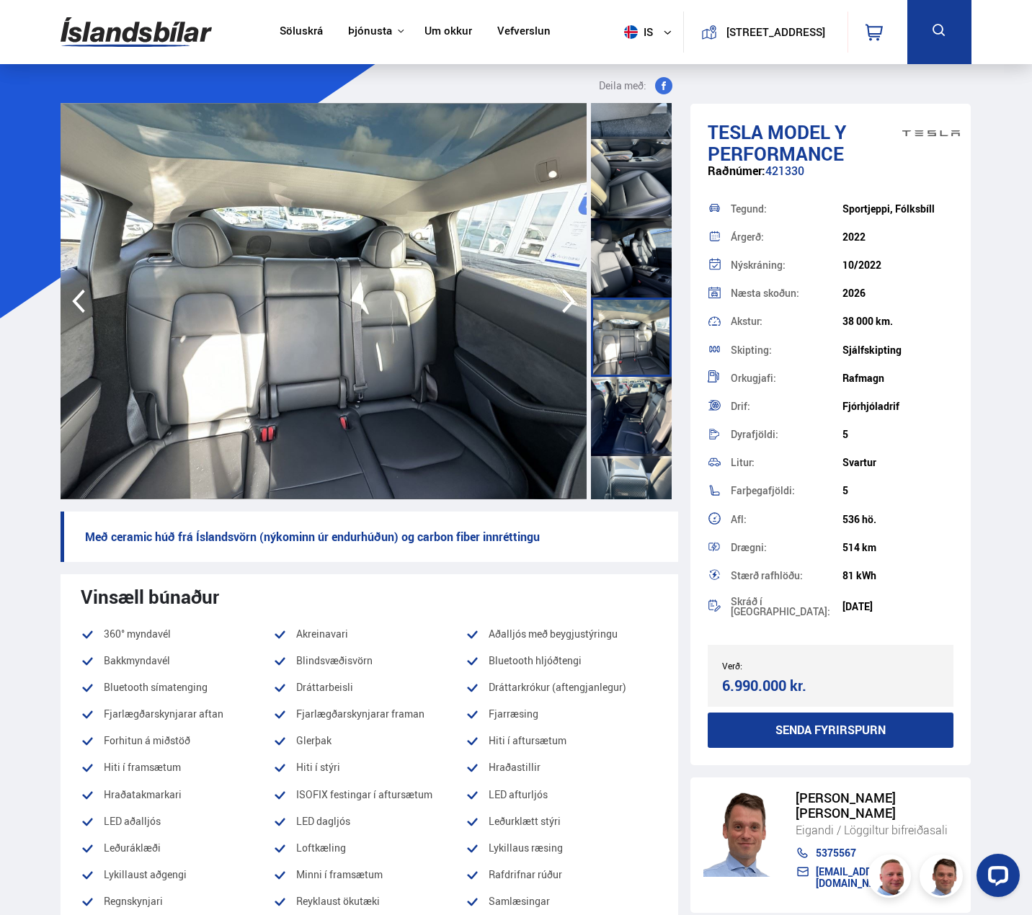
click at [637, 404] on div at bounding box center [631, 416] width 81 height 79
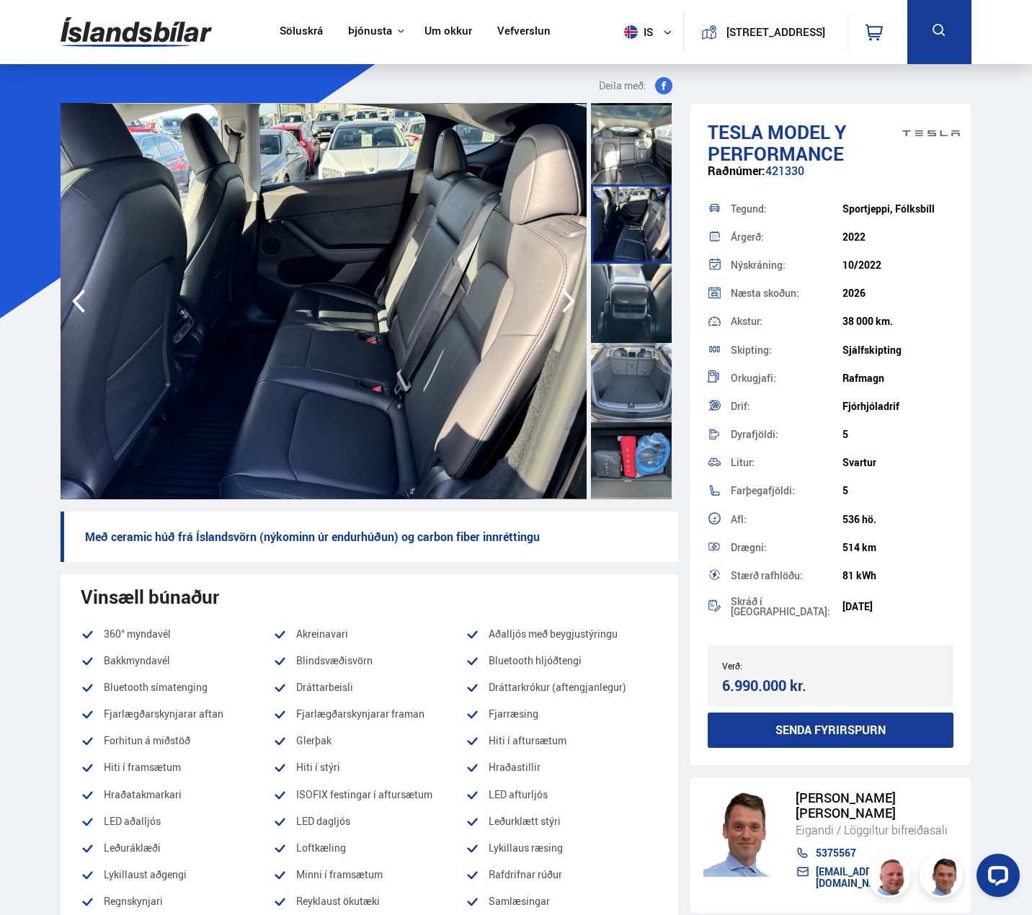
scroll to position [1537, 0]
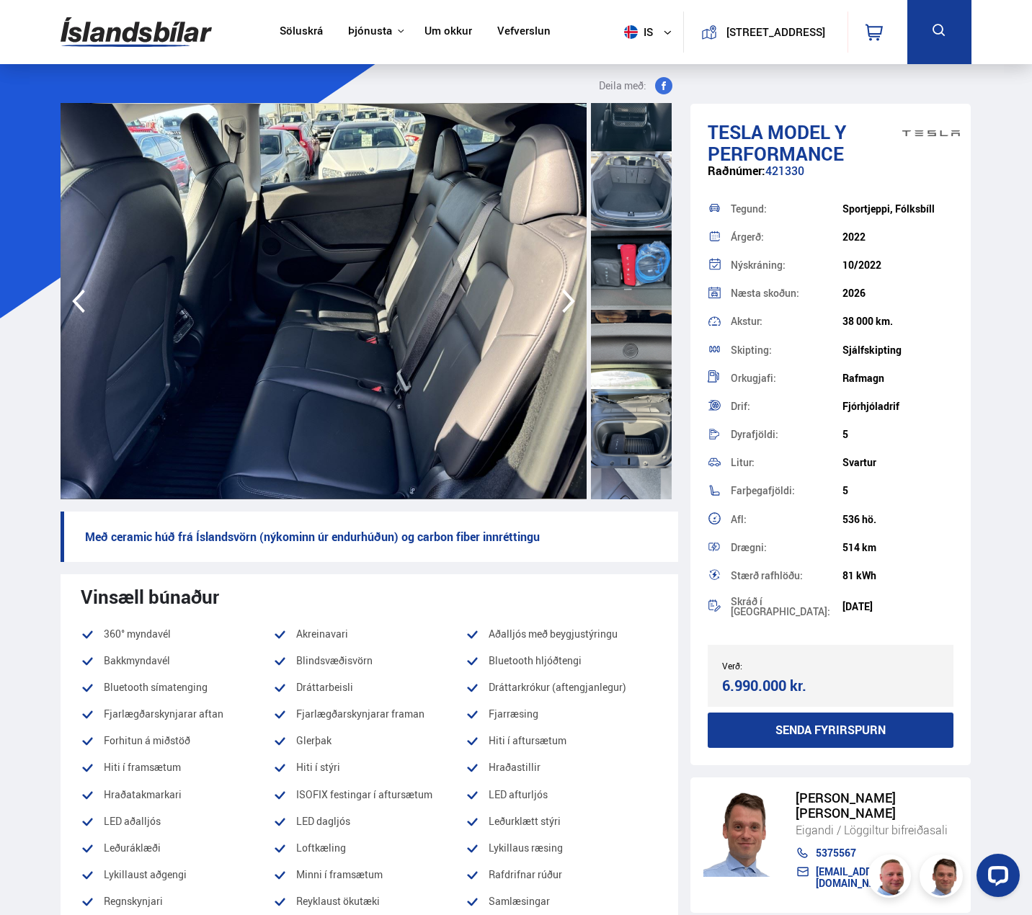
click at [642, 190] on div at bounding box center [631, 190] width 81 height 79
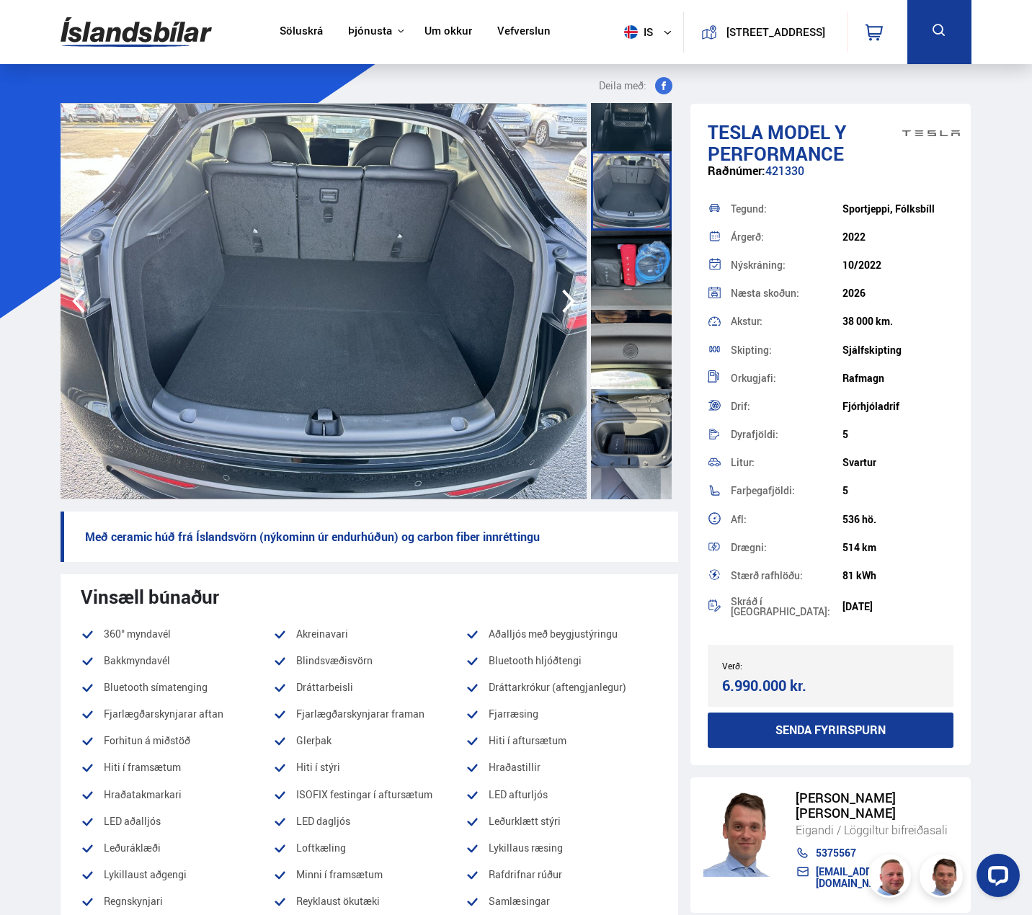
click at [641, 270] on div at bounding box center [631, 270] width 81 height 79
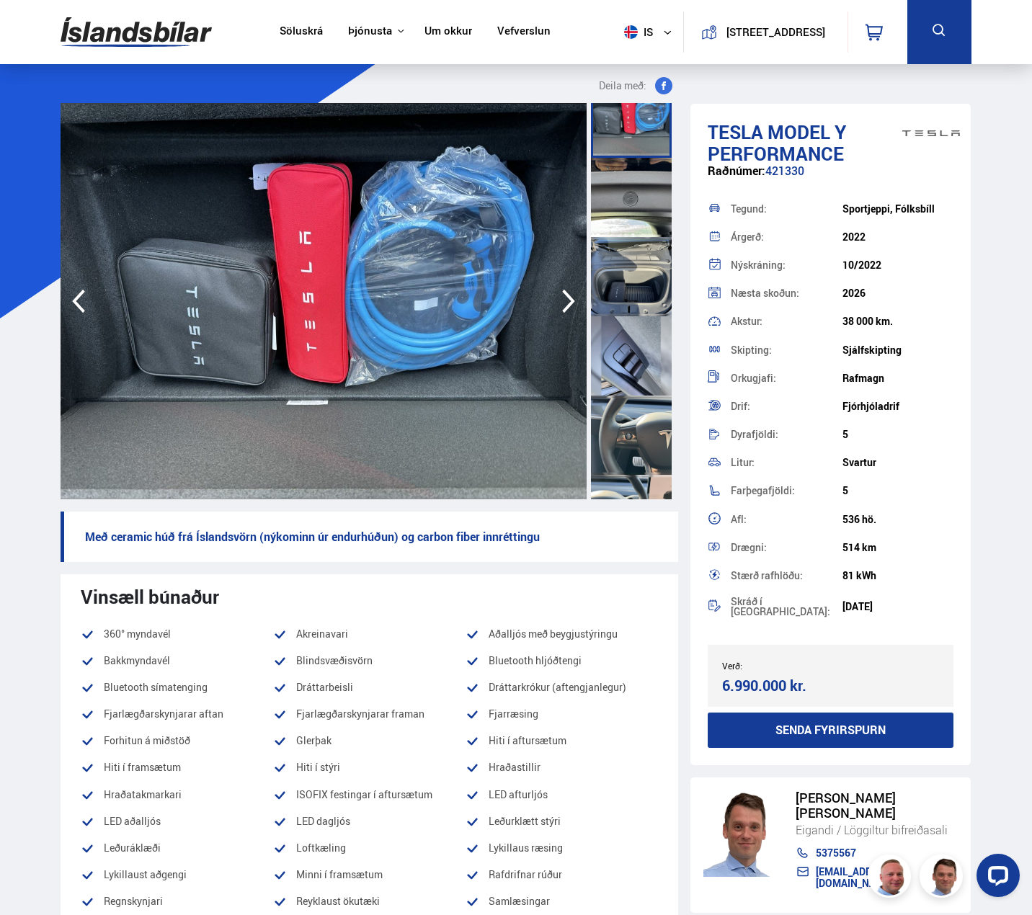
scroll to position [1730, 0]
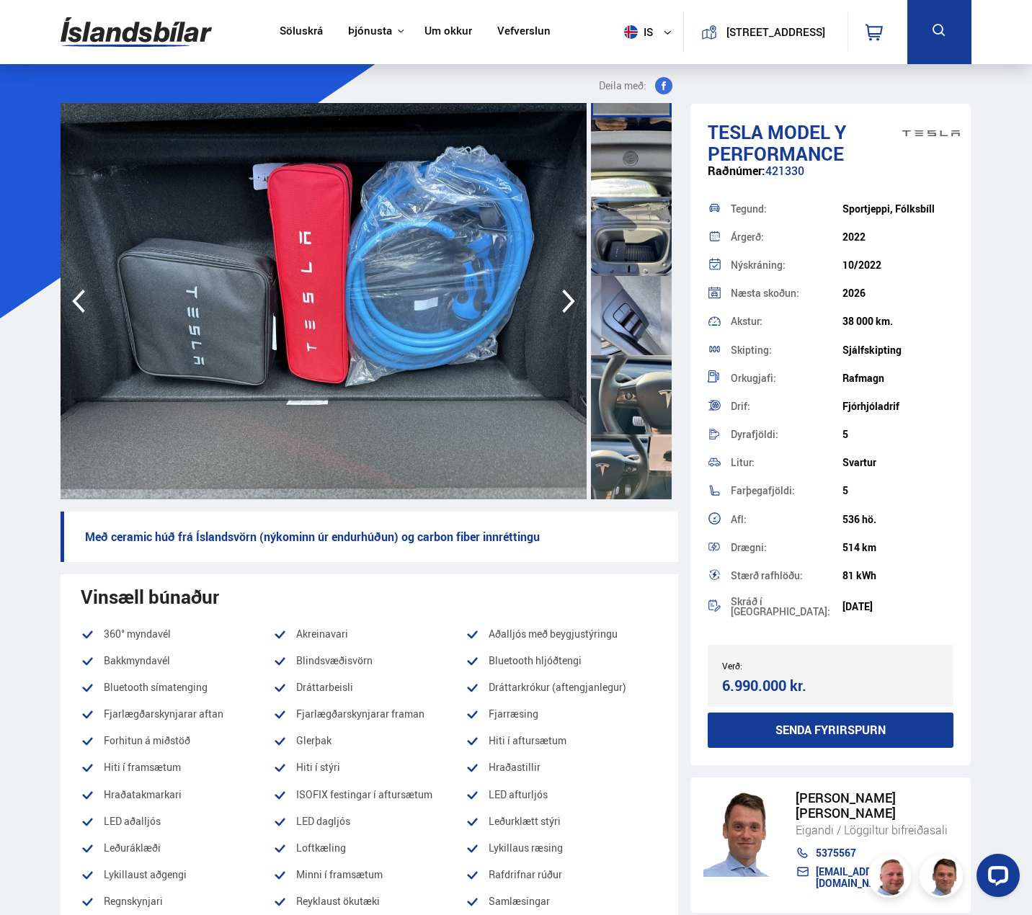
click at [639, 226] on div at bounding box center [631, 236] width 81 height 79
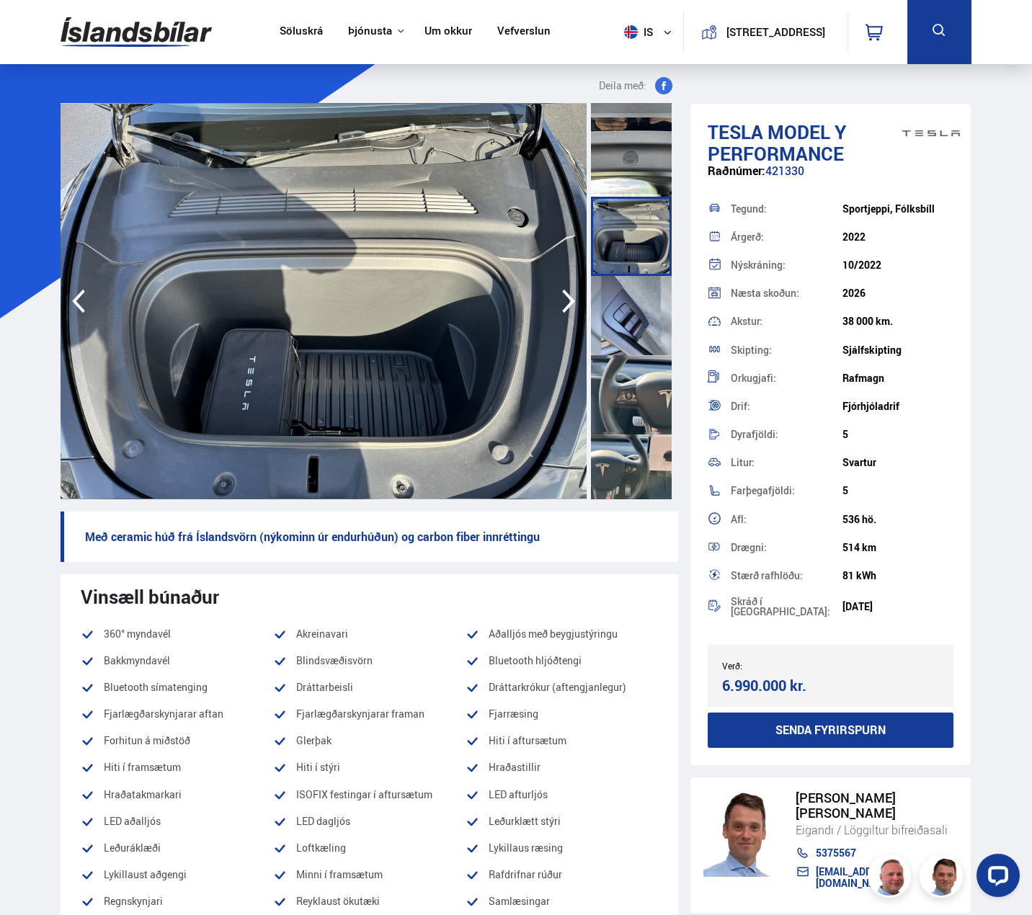
click at [633, 320] on div at bounding box center [631, 315] width 81 height 79
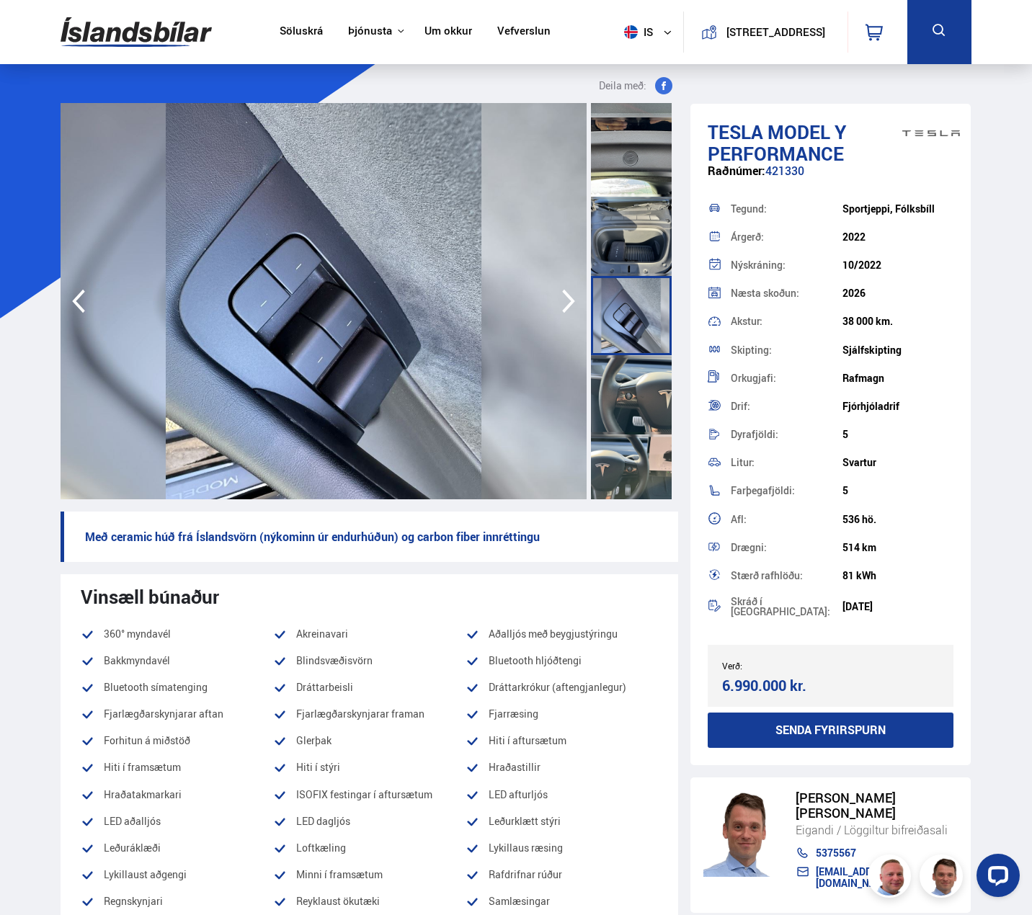
click at [646, 408] on div at bounding box center [631, 394] width 81 height 79
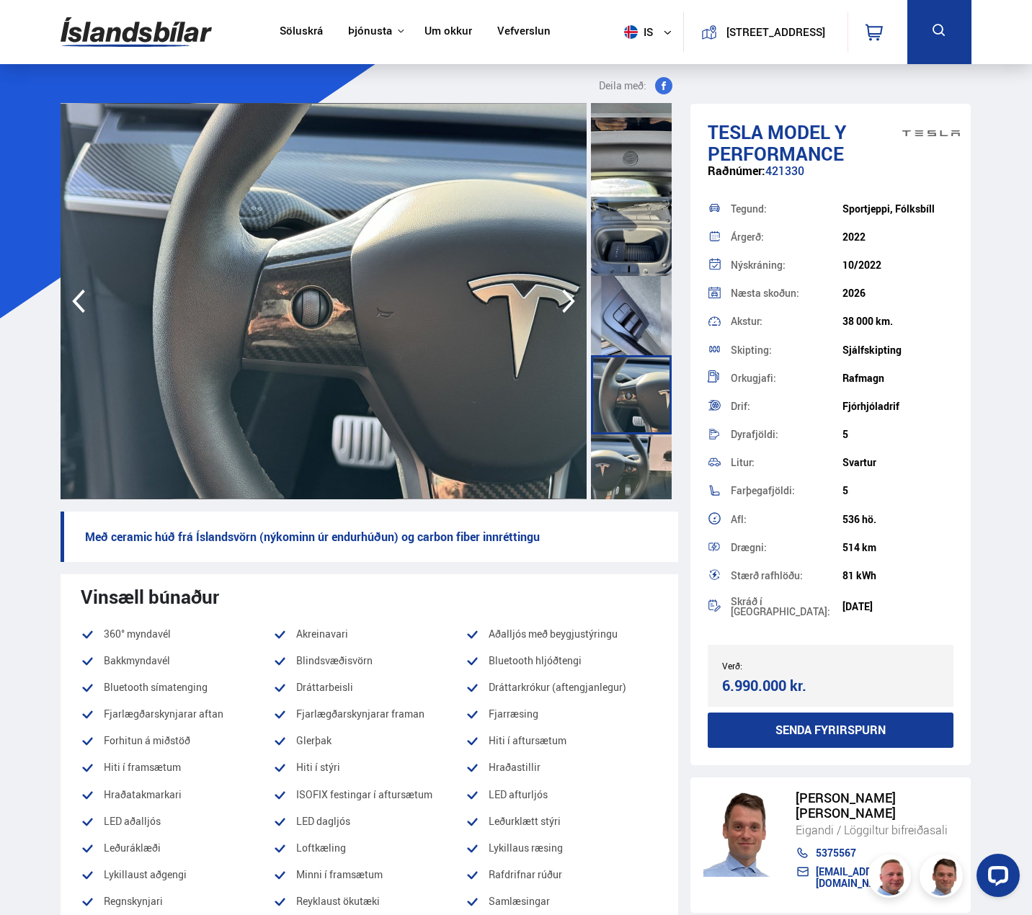
scroll to position [1922, 0]
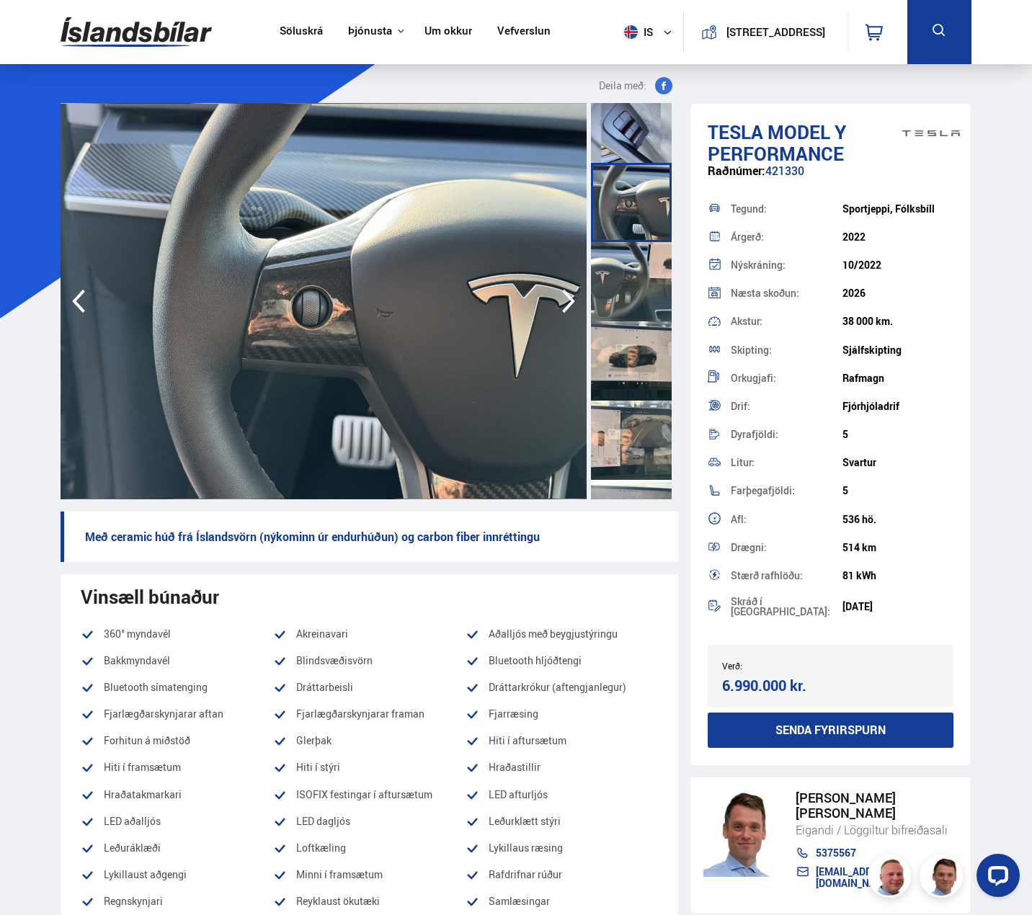
click at [645, 340] on div at bounding box center [631, 360] width 81 height 79
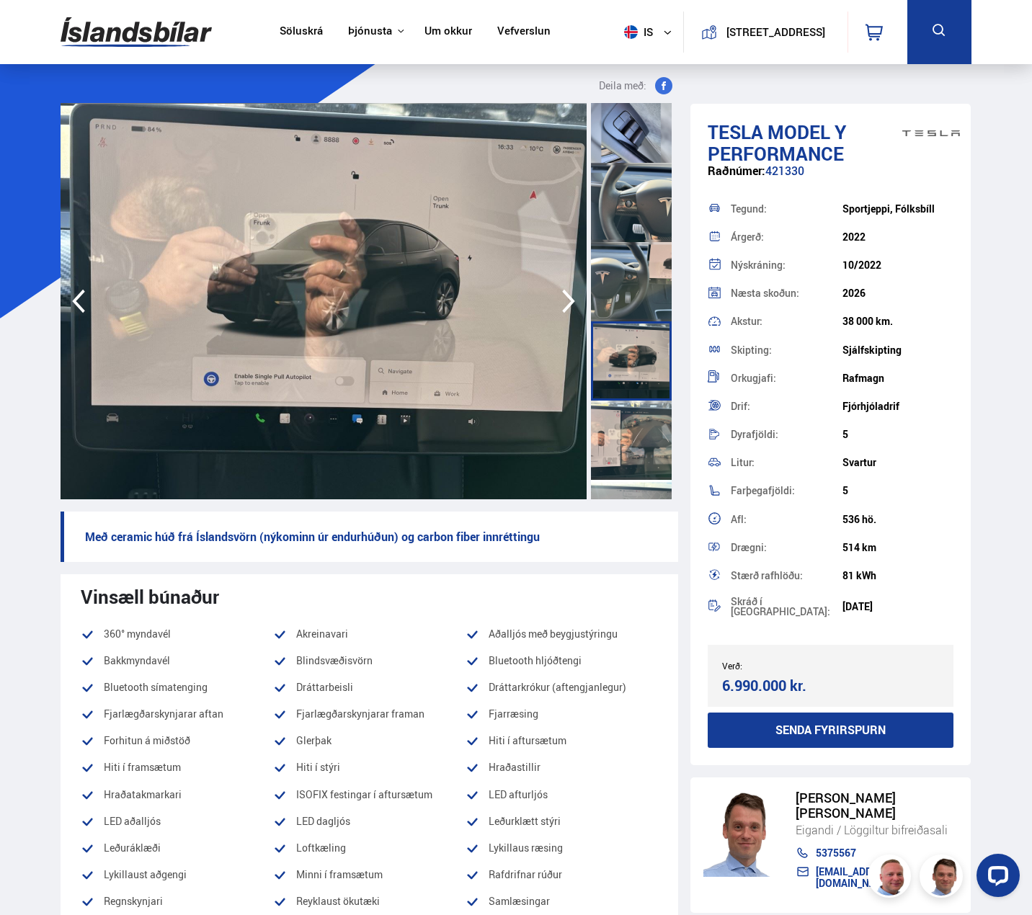
click at [639, 426] on div at bounding box center [631, 440] width 81 height 79
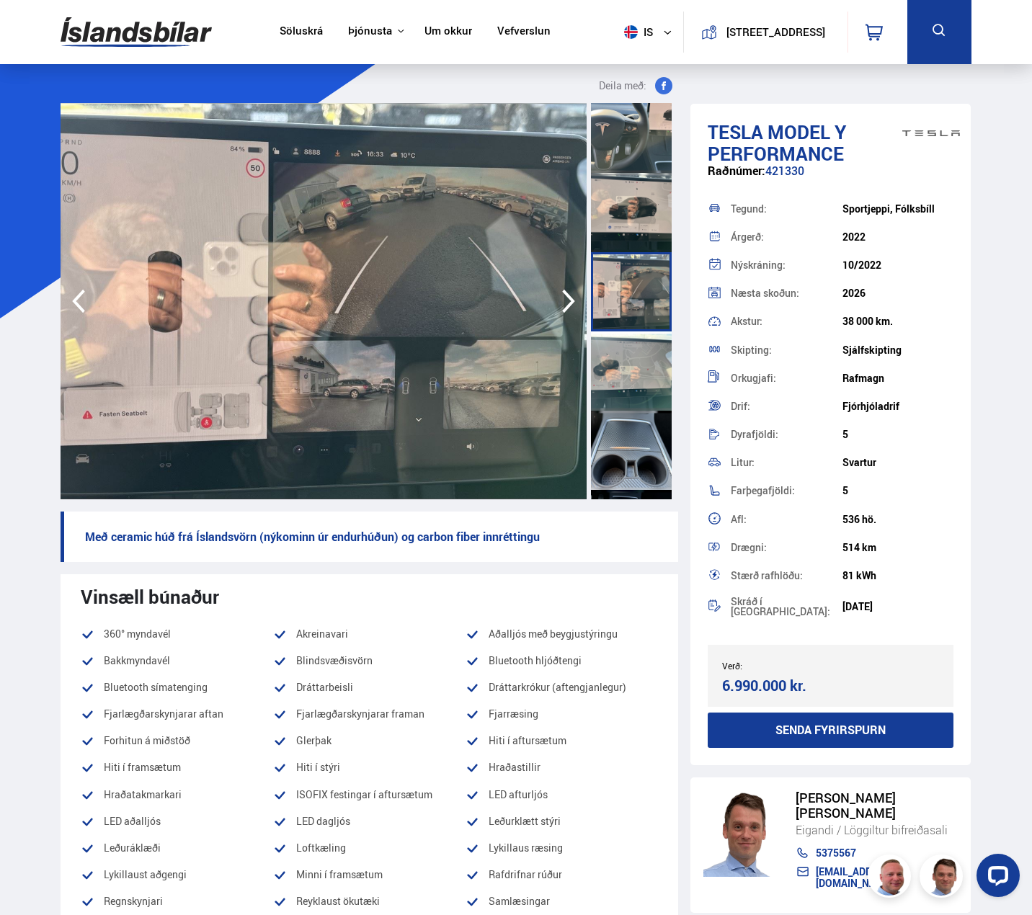
scroll to position [2114, 0]
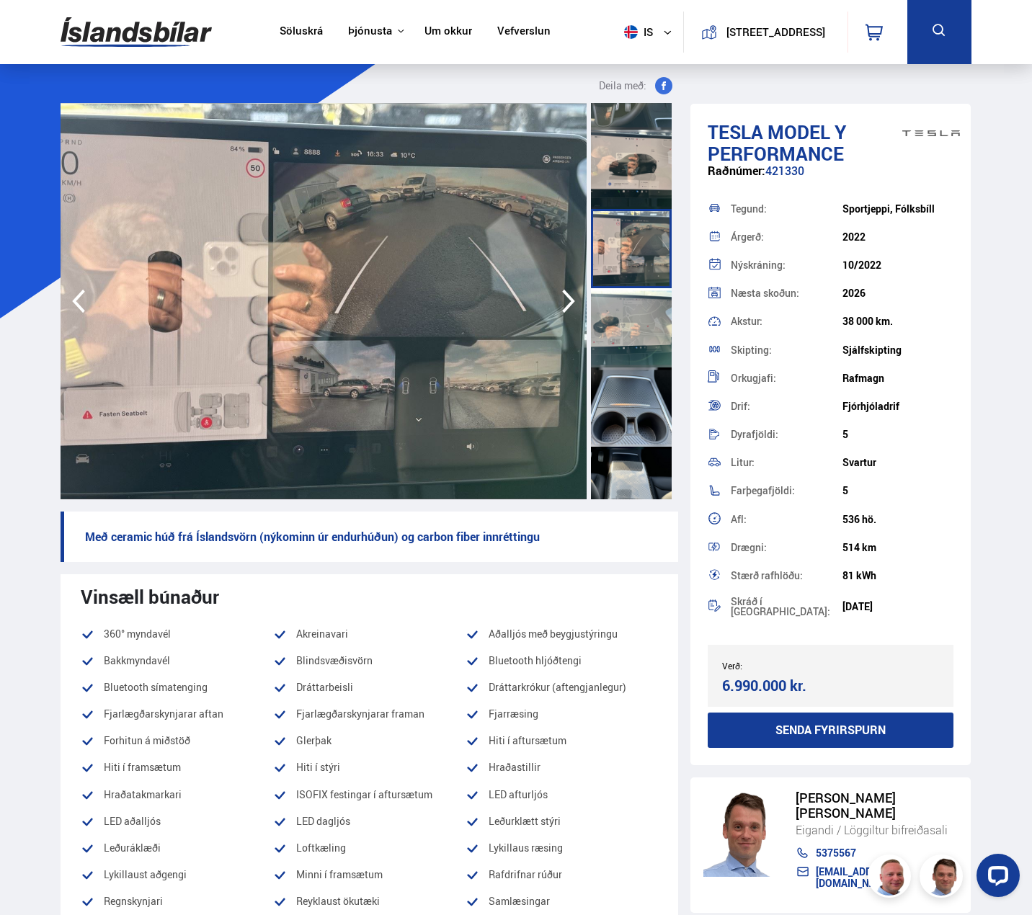
click at [644, 365] on div at bounding box center [631, 327] width 81 height 79
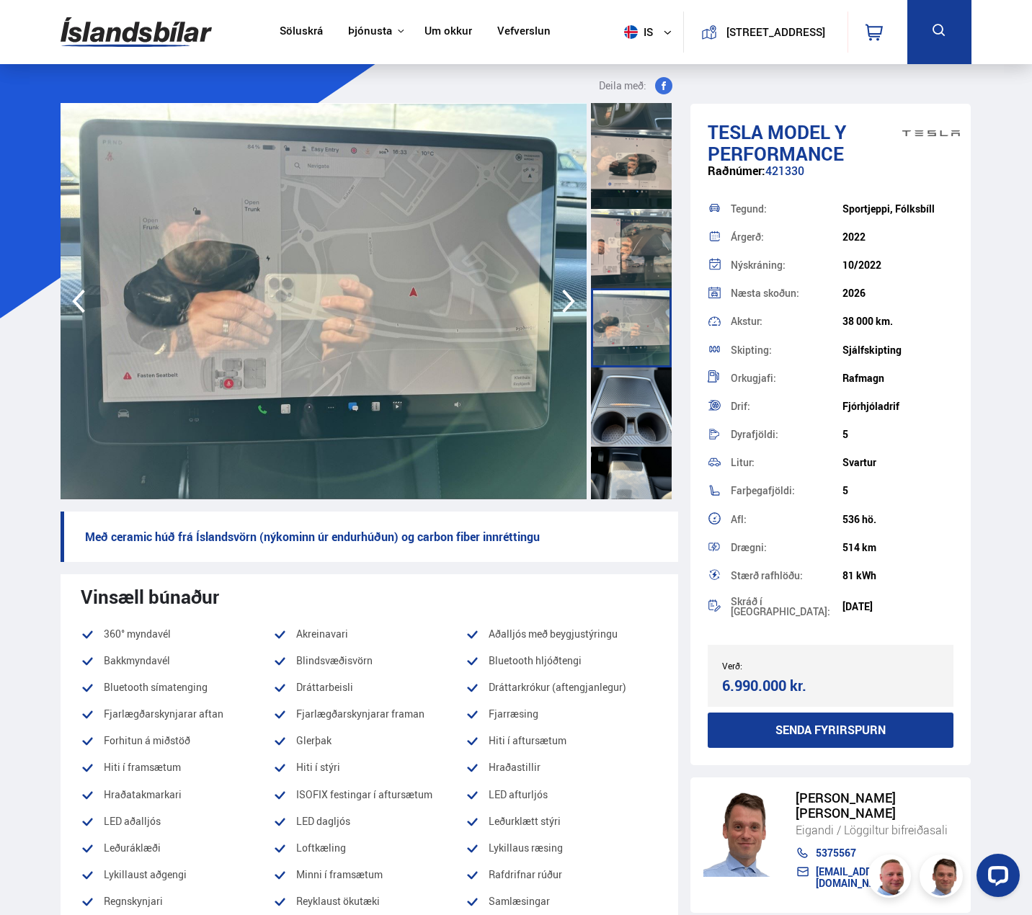
click at [636, 421] on div at bounding box center [631, 407] width 81 height 79
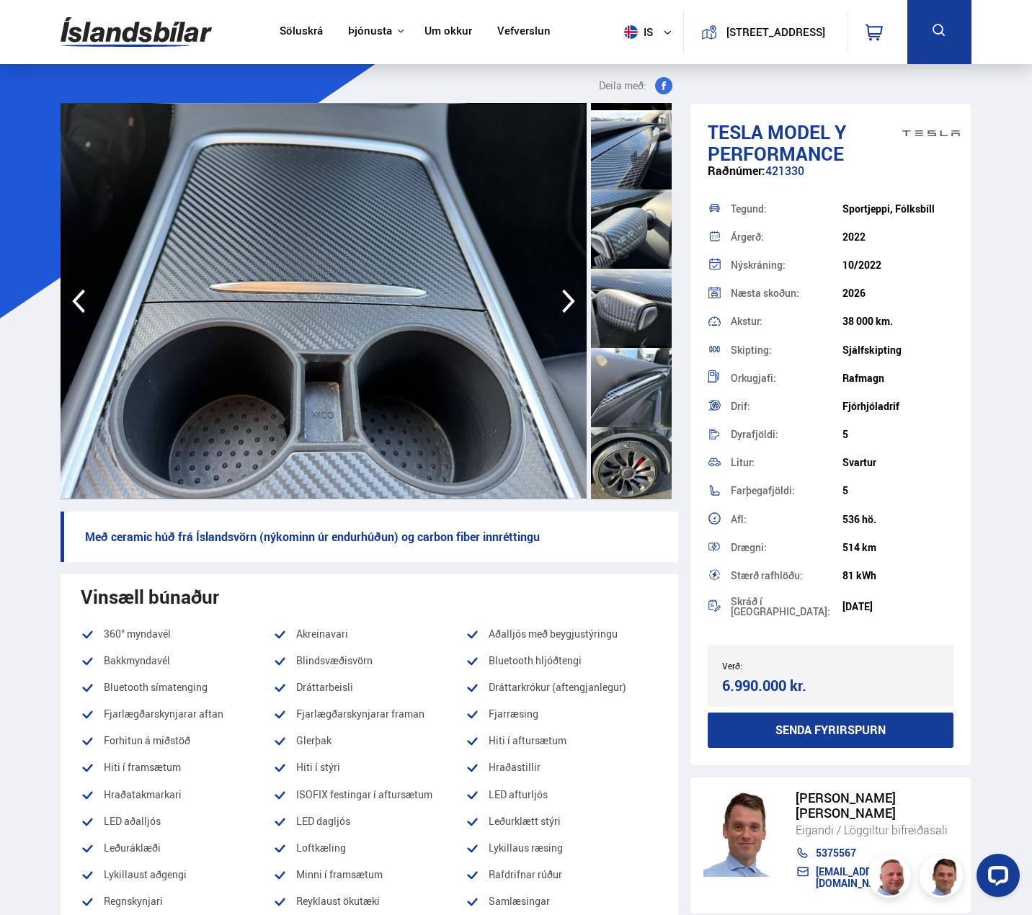
scroll to position [2537, 0]
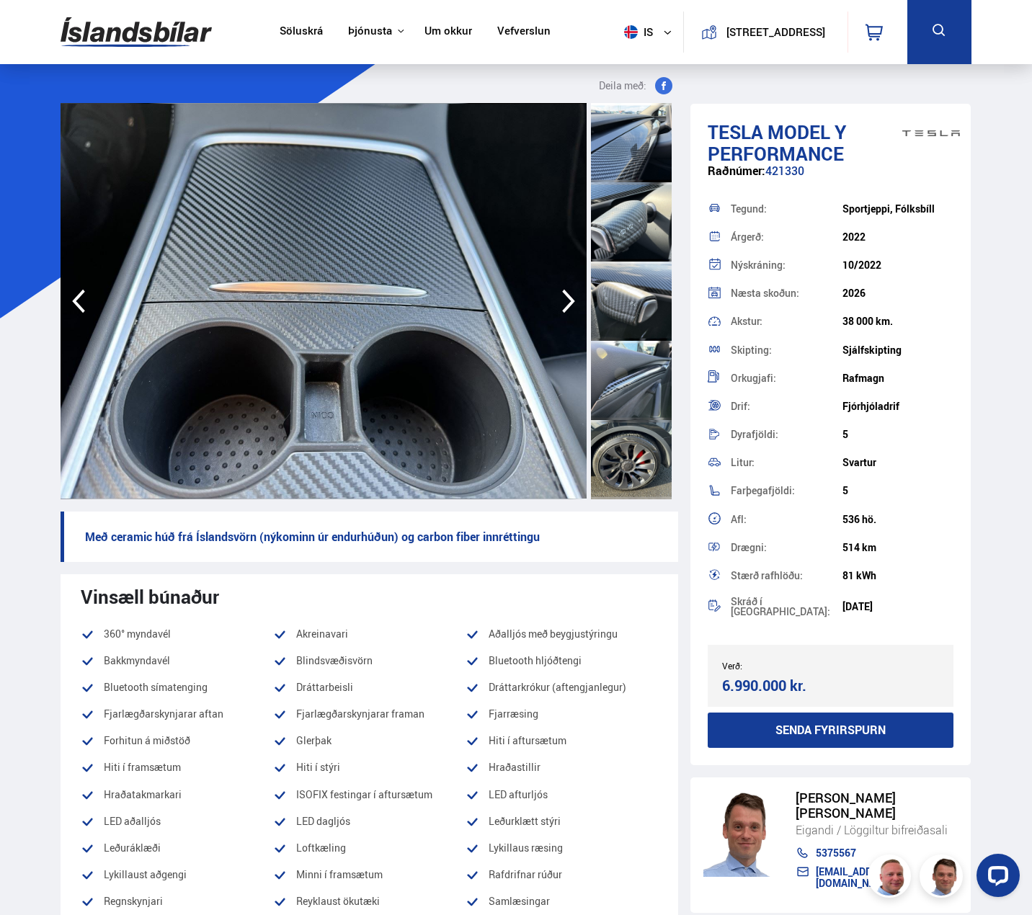
click at [634, 447] on div at bounding box center [631, 459] width 81 height 79
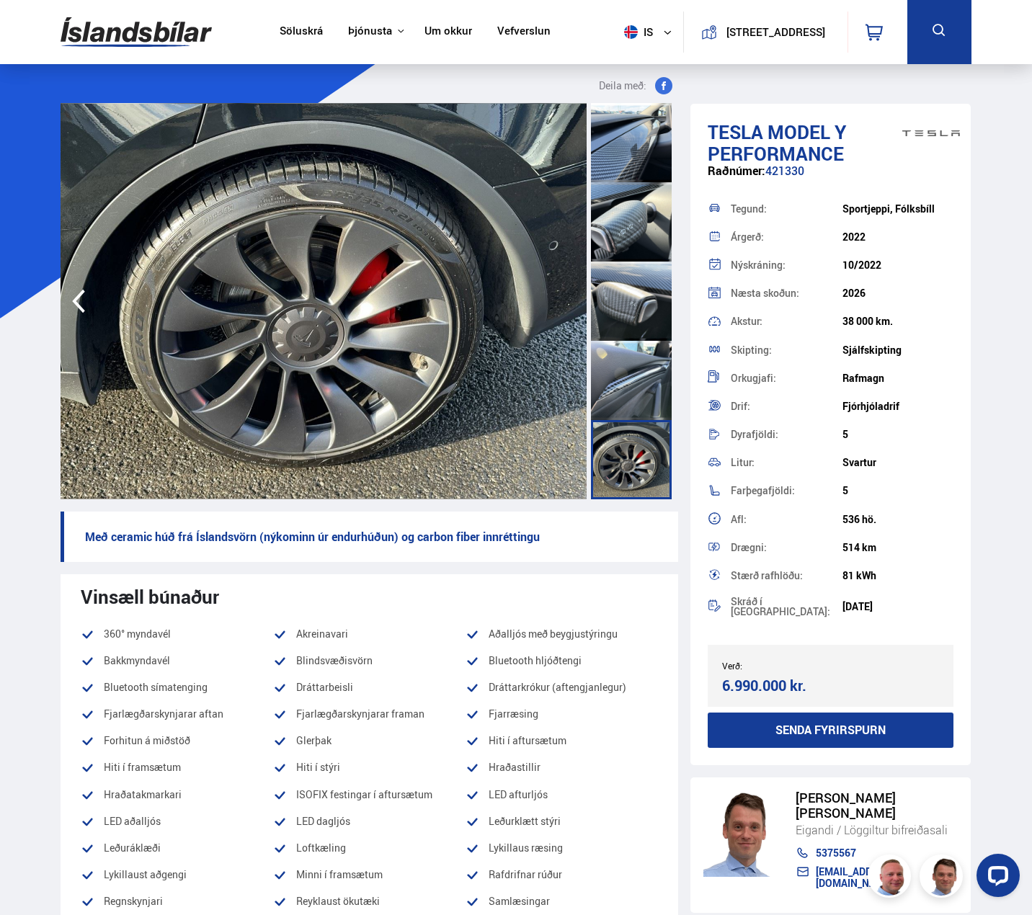
click at [636, 391] on div at bounding box center [631, 380] width 81 height 79
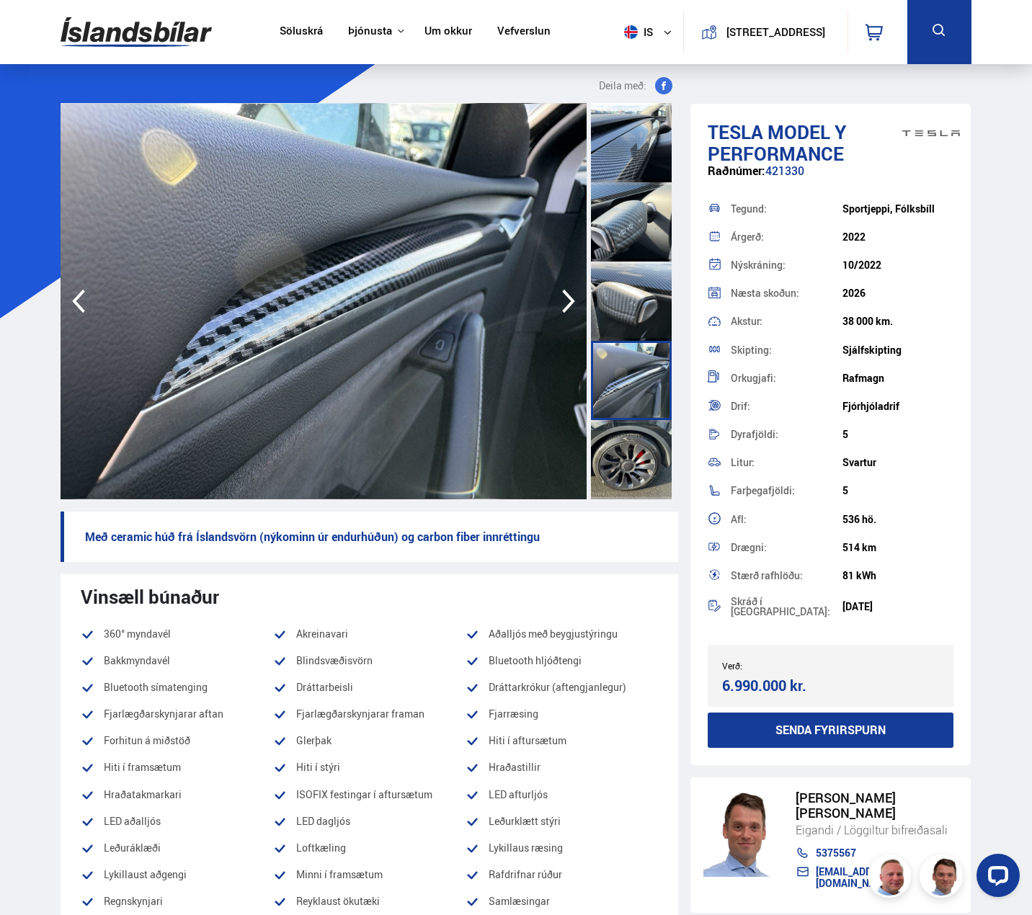
click at [649, 306] on div at bounding box center [631, 301] width 81 height 79
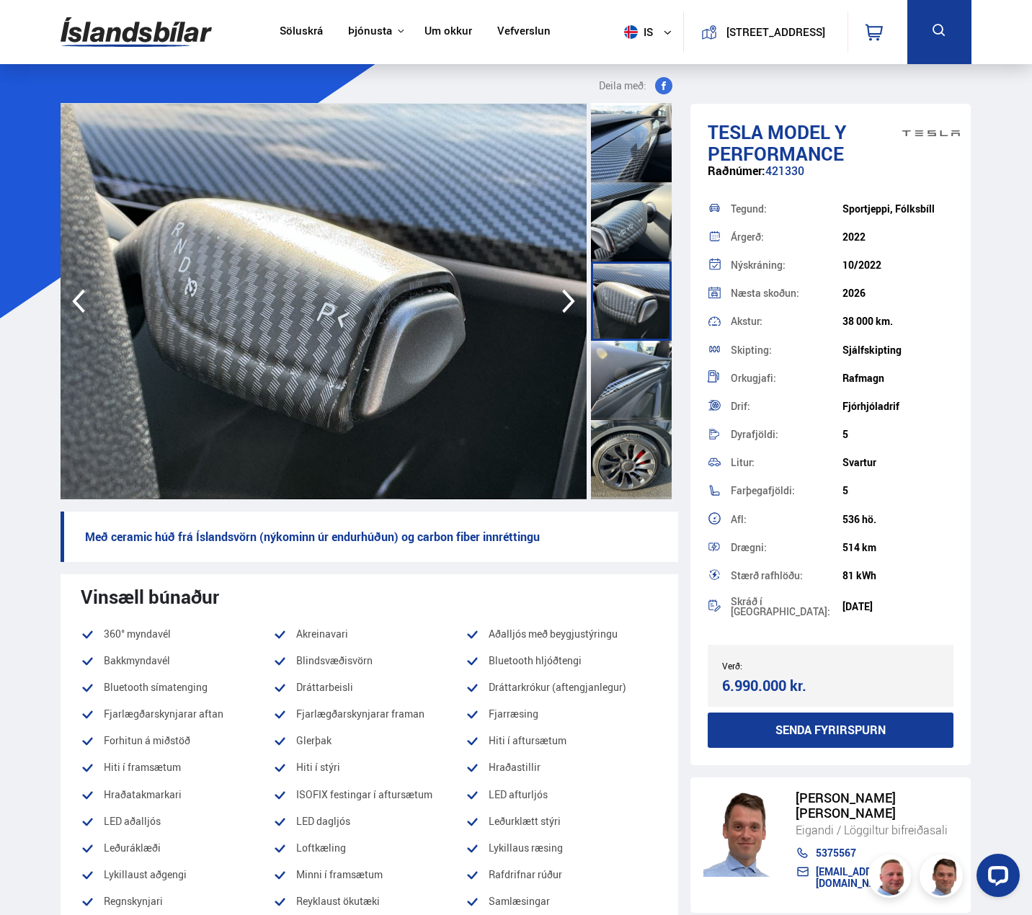
click at [639, 235] on div at bounding box center [631, 221] width 81 height 79
